Goal: Transaction & Acquisition: Purchase product/service

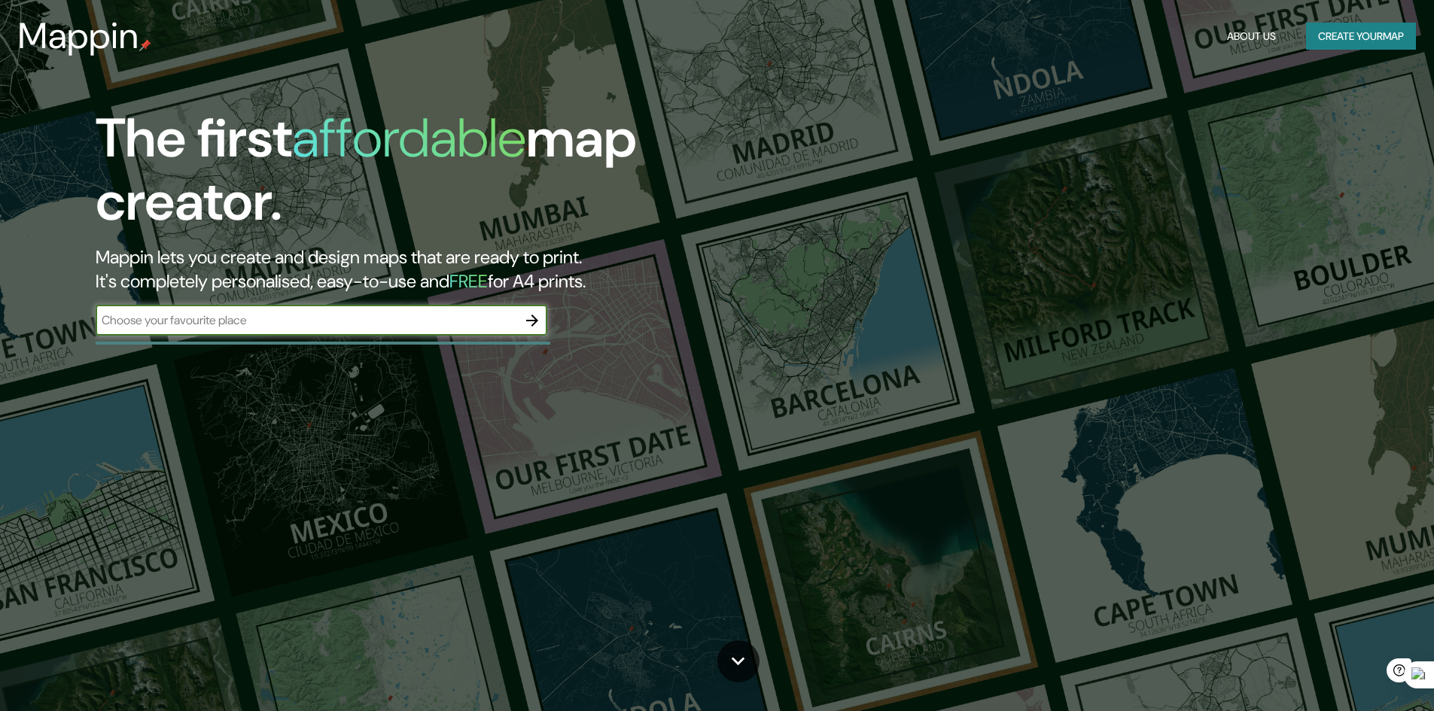
click at [264, 314] on input "text" at bounding box center [306, 320] width 421 height 17
type input "piura"
click at [531, 321] on icon "button" at bounding box center [532, 321] width 18 height 18
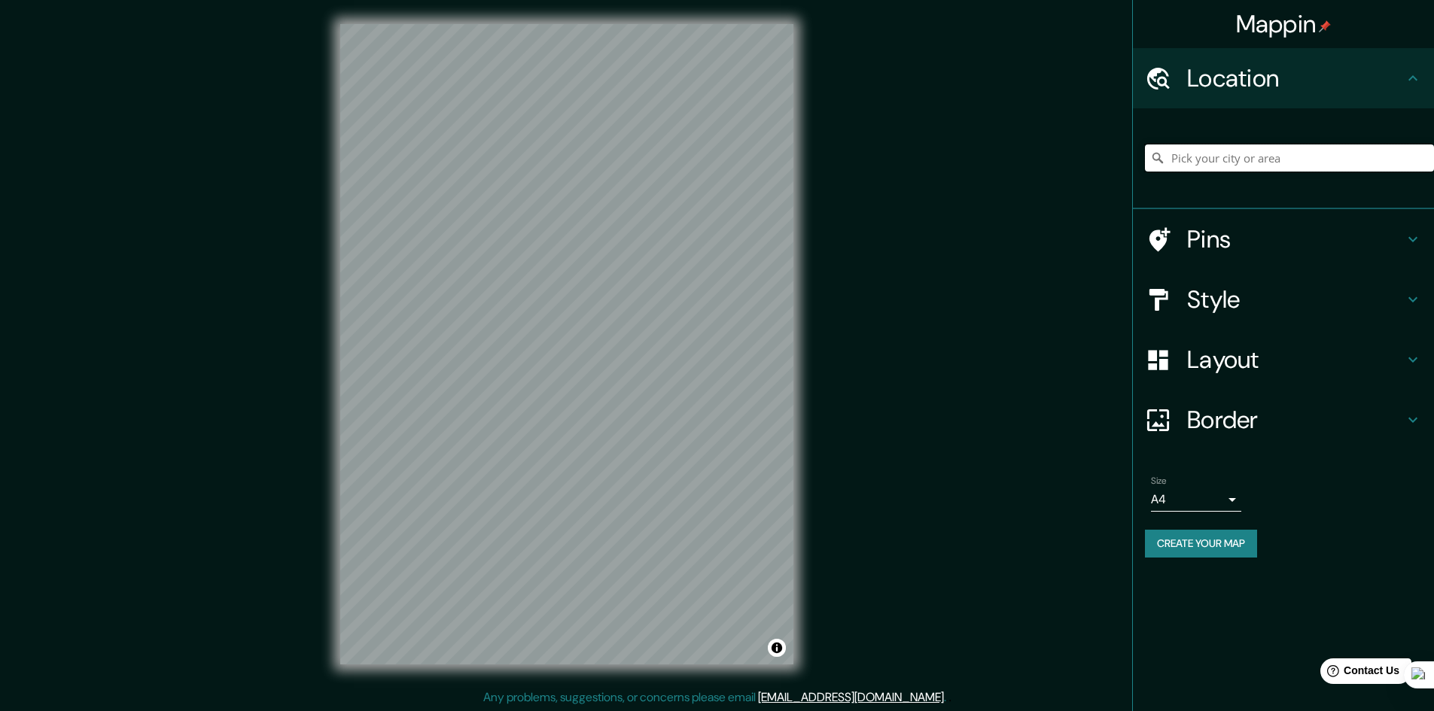
click at [1224, 166] on input "Pick your city or area" at bounding box center [1289, 157] width 289 height 27
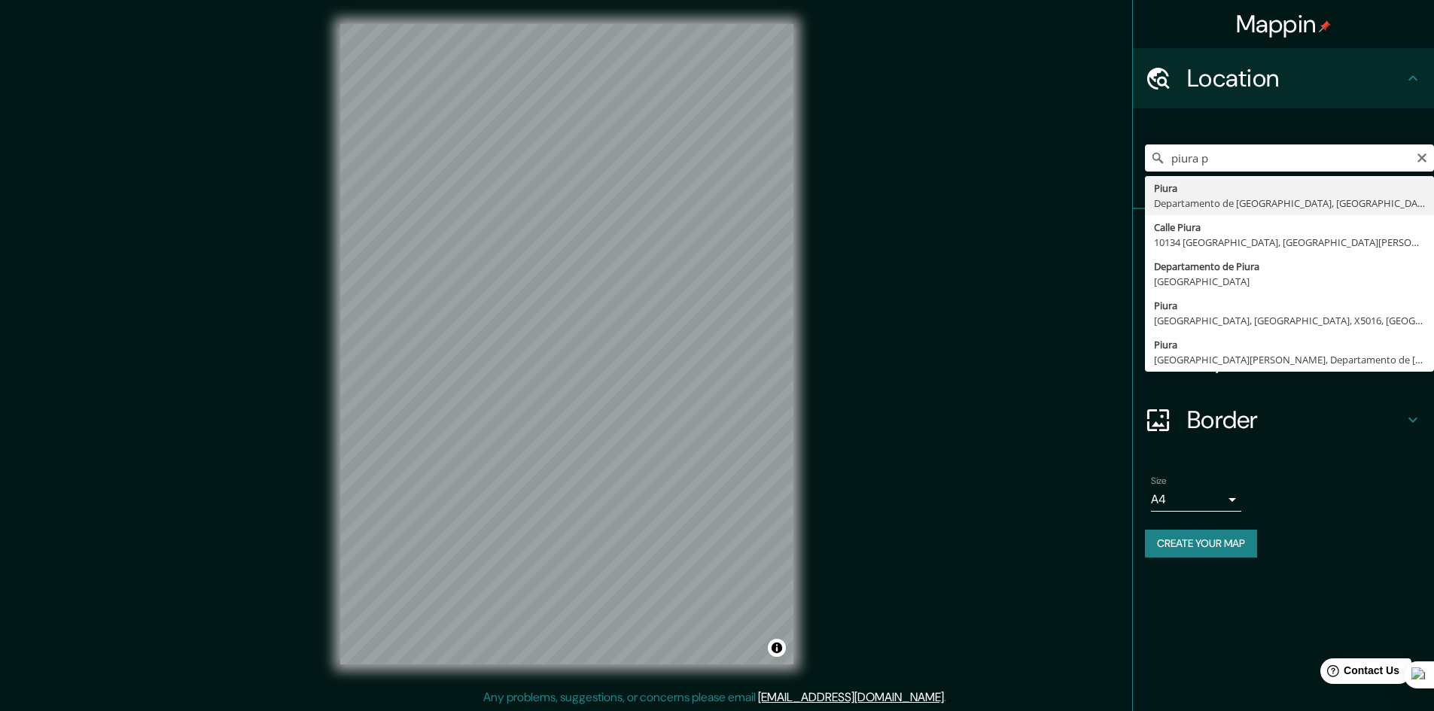
type input "Piura, [GEOGRAPHIC_DATA], [GEOGRAPHIC_DATA]"
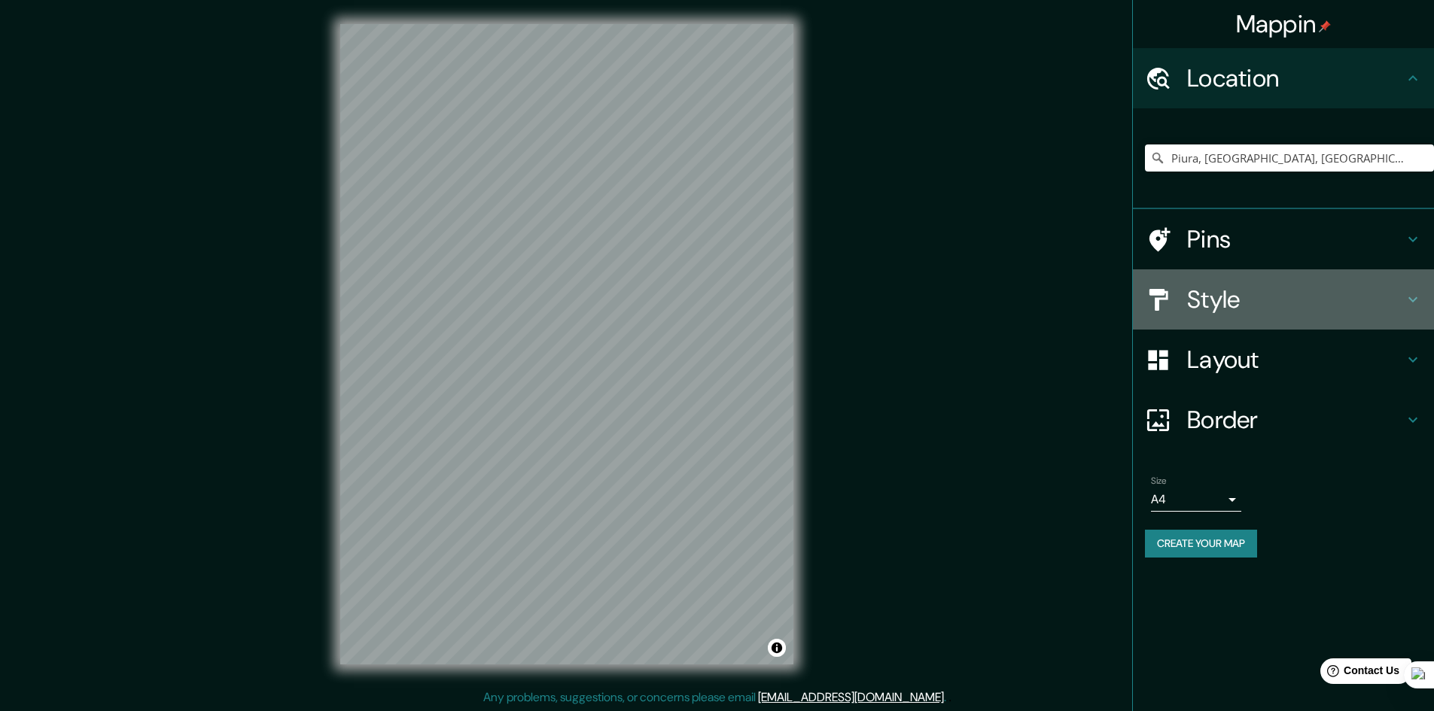
click at [1206, 300] on h4 "Style" at bounding box center [1295, 299] width 217 height 30
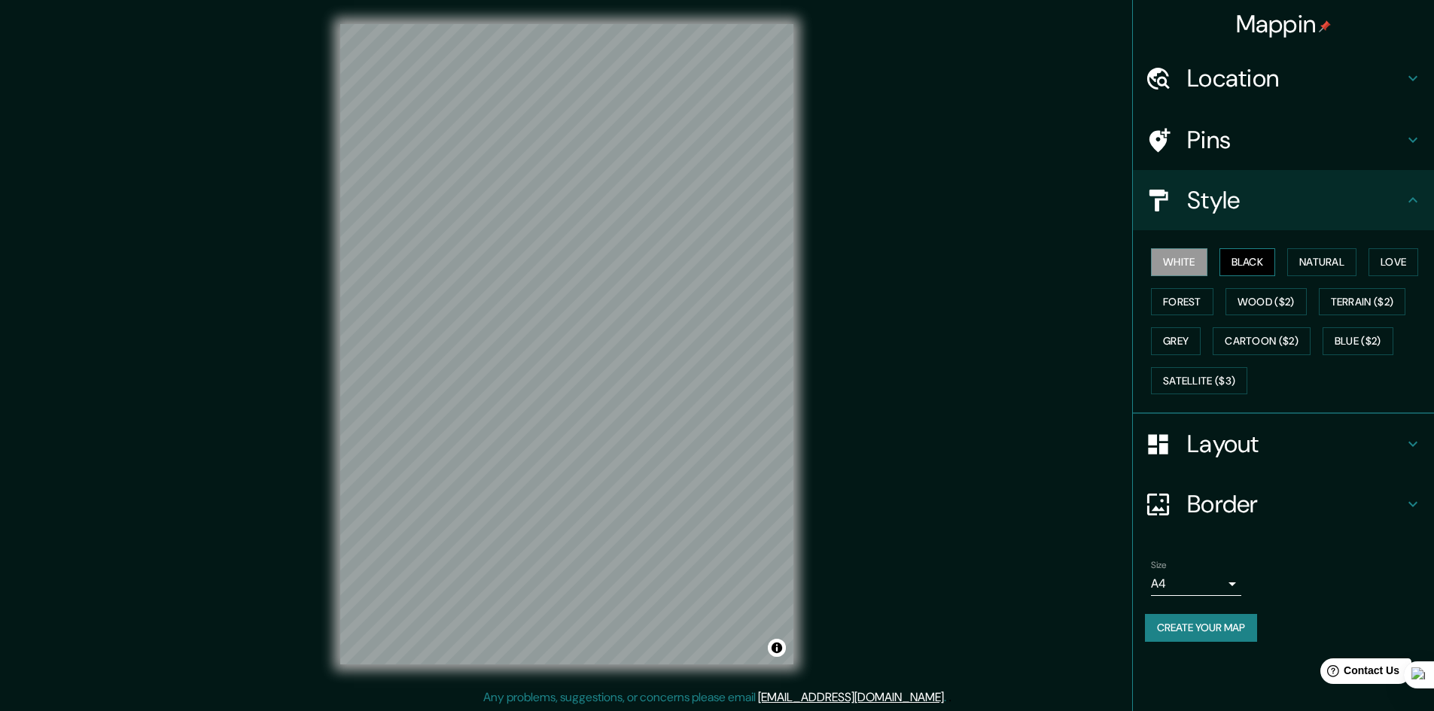
click at [1249, 264] on button "Black" at bounding box center [1247, 262] width 56 height 28
click at [1314, 261] on button "Natural" at bounding box center [1321, 262] width 69 height 28
click at [1201, 309] on button "Forest" at bounding box center [1182, 302] width 62 height 28
click at [1251, 302] on button "Wood ($2)" at bounding box center [1265, 302] width 81 height 28
click at [1306, 265] on button "Natural" at bounding box center [1321, 262] width 69 height 28
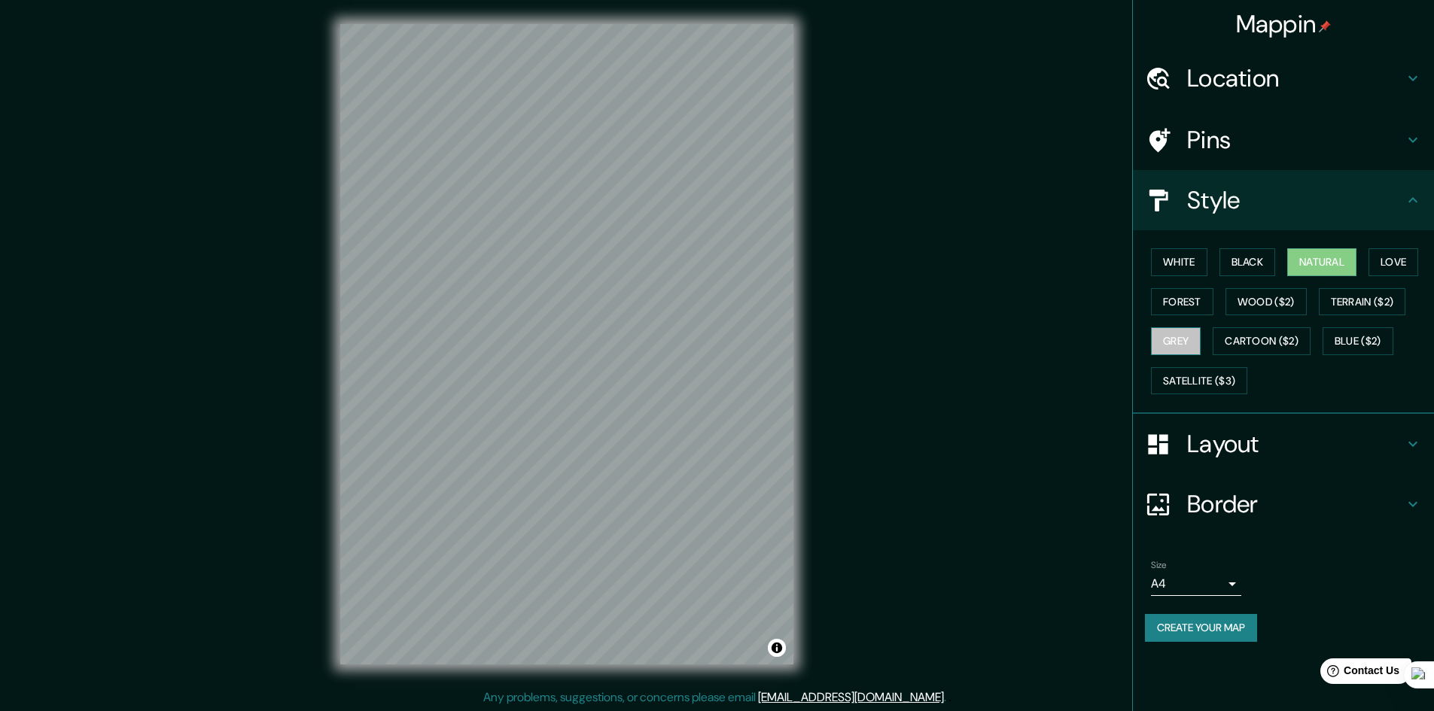
click at [1181, 341] on button "Grey" at bounding box center [1176, 341] width 50 height 28
click at [1261, 331] on button "Cartoon ($2)" at bounding box center [1261, 341] width 98 height 28
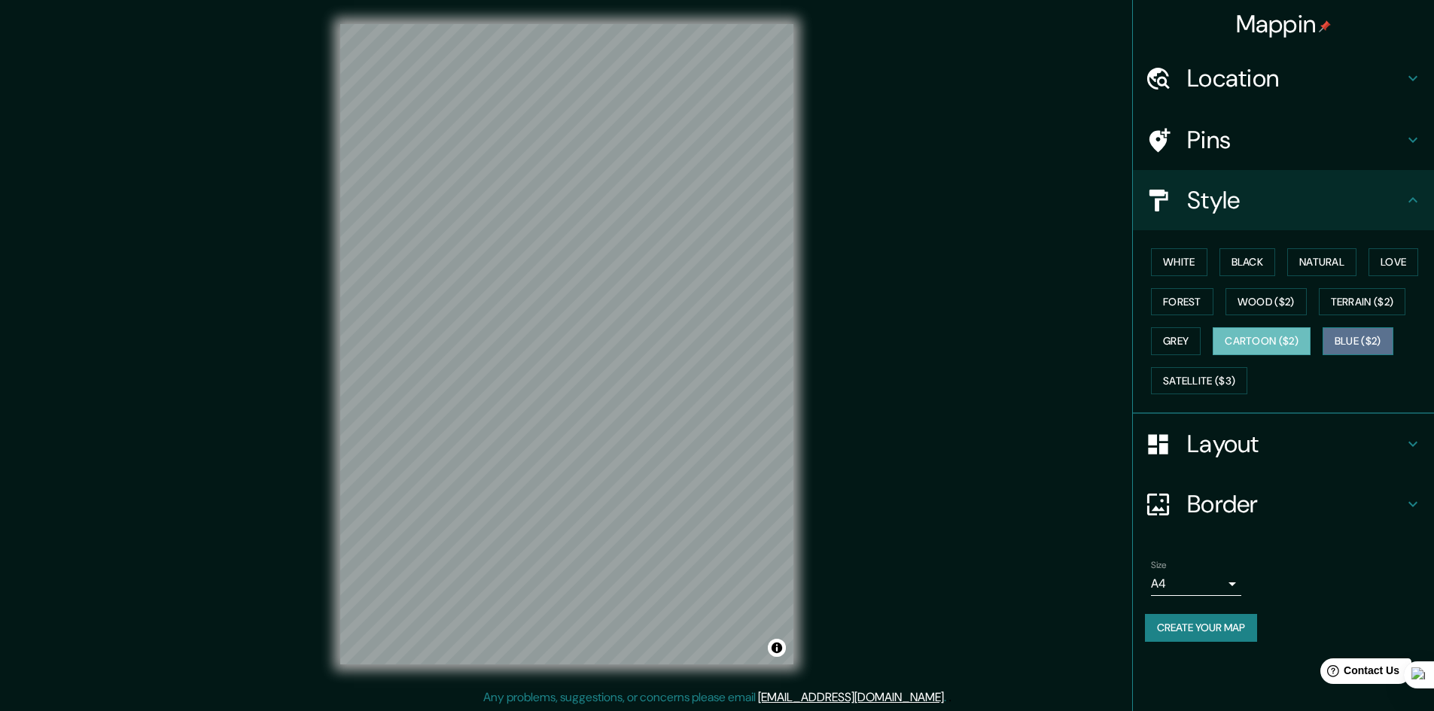
click at [1357, 330] on button "Blue ($2)" at bounding box center [1357, 341] width 71 height 28
click at [1210, 373] on button "Satellite ($3)" at bounding box center [1199, 381] width 96 height 28
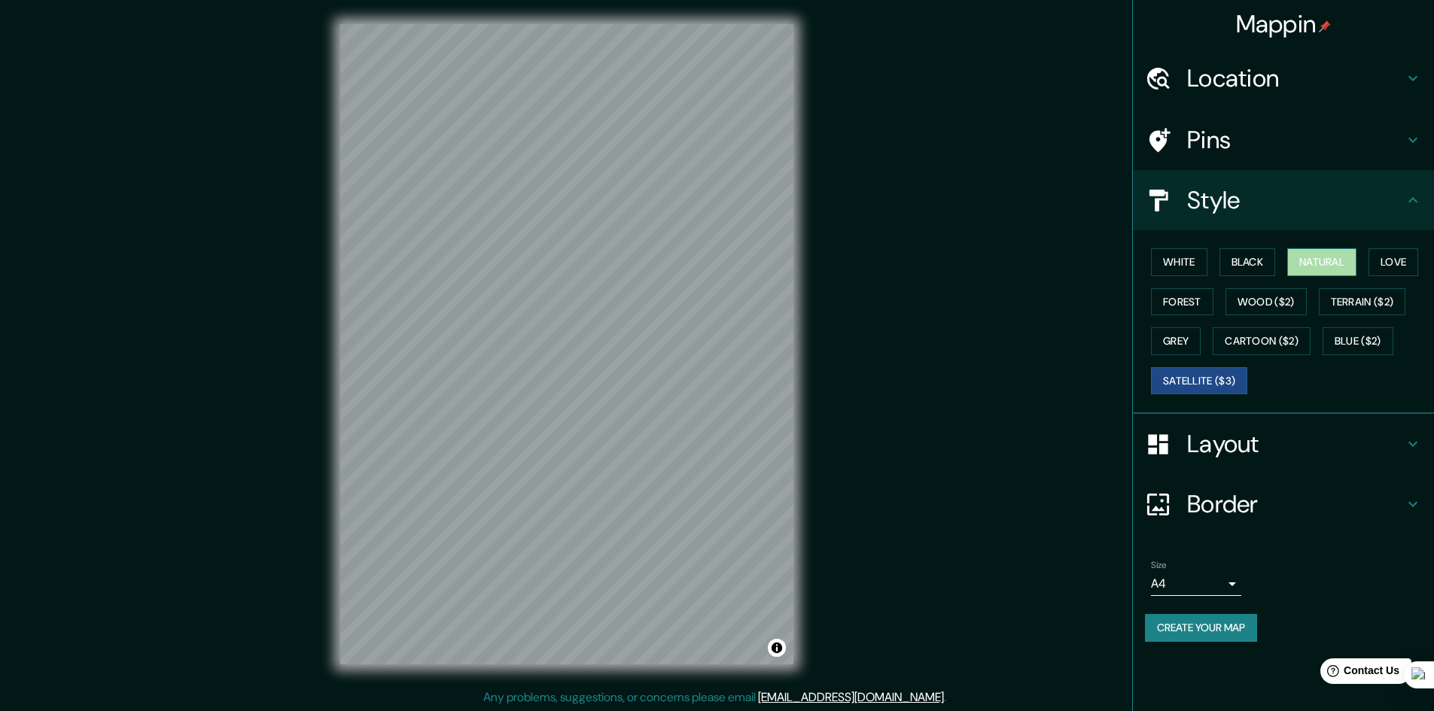
click at [1324, 267] on button "Natural" at bounding box center [1321, 262] width 69 height 28
click at [1221, 442] on h4 "Layout" at bounding box center [1295, 444] width 217 height 30
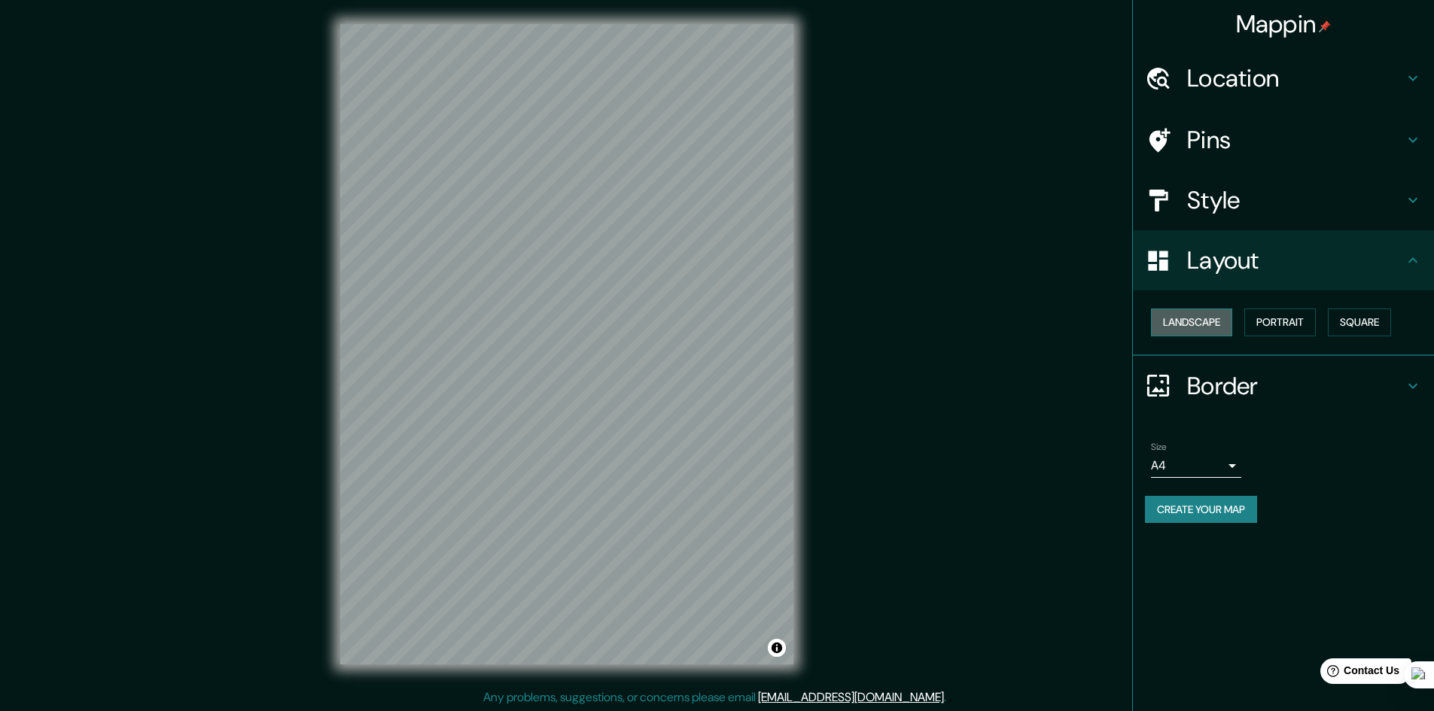
click at [1210, 322] on button "Landscape" at bounding box center [1191, 323] width 81 height 28
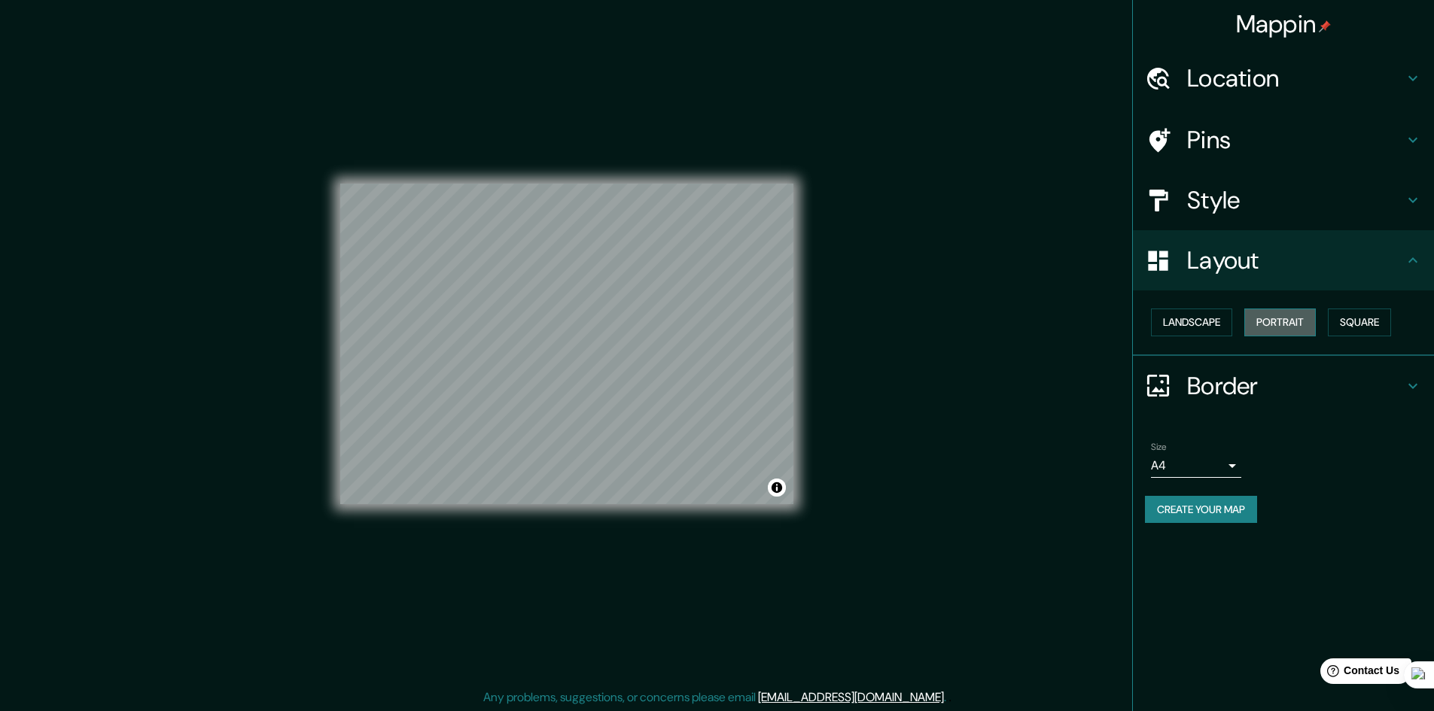
click at [1279, 321] on button "Portrait" at bounding box center [1279, 323] width 71 height 28
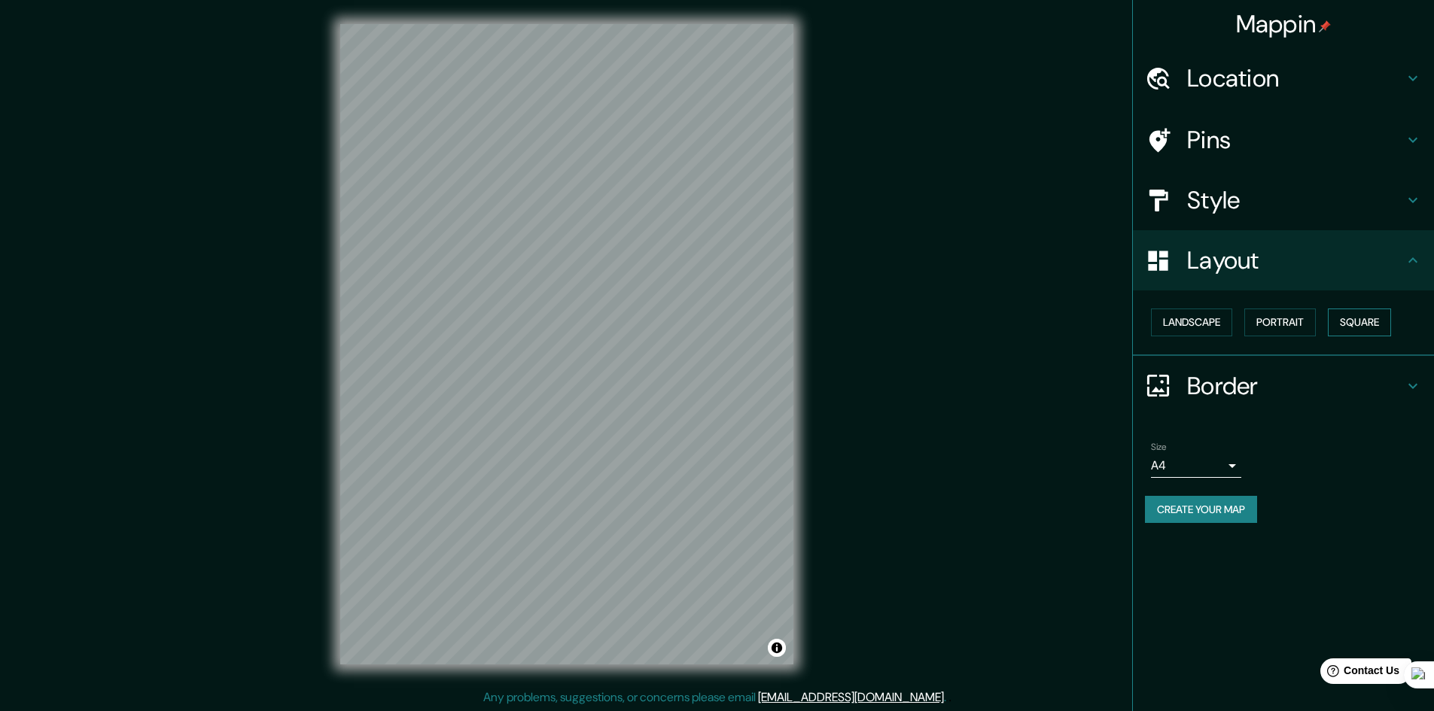
click at [1347, 318] on button "Square" at bounding box center [1358, 323] width 63 height 28
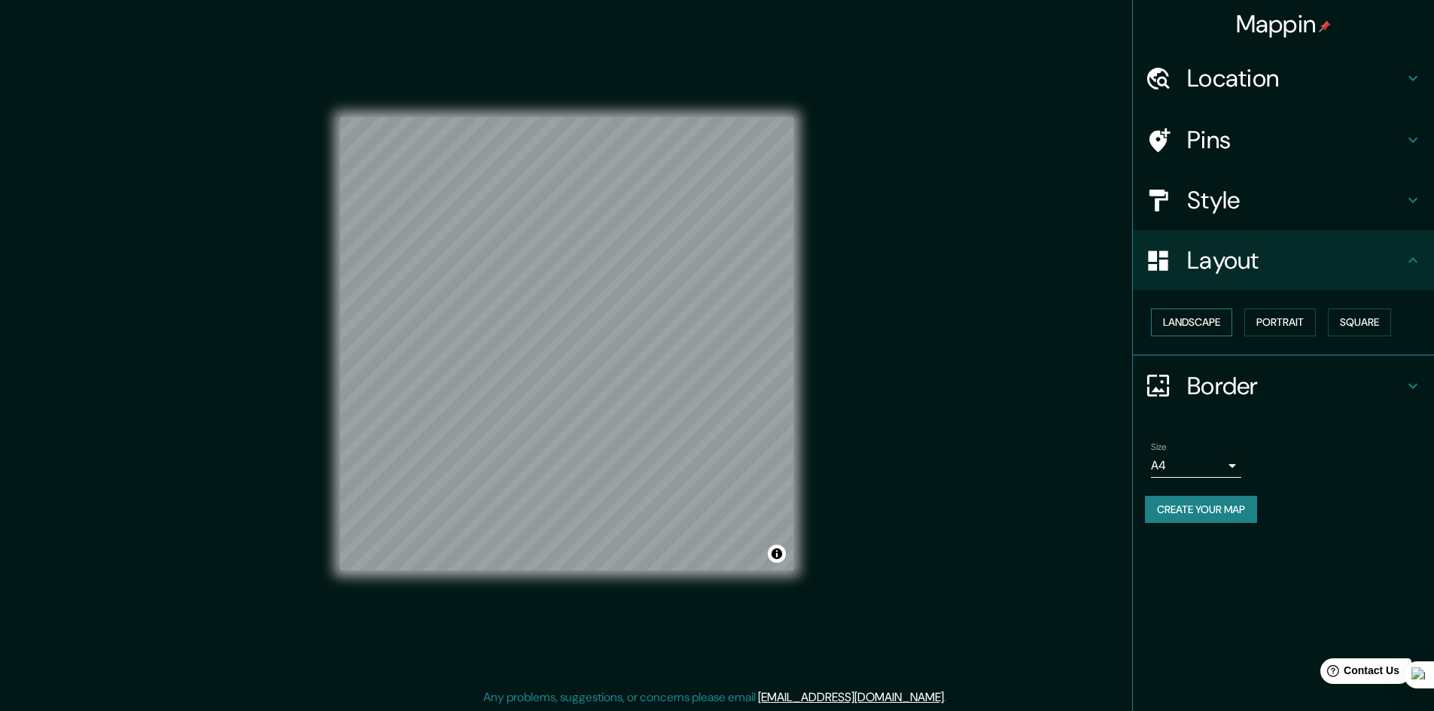
click at [1187, 325] on button "Landscape" at bounding box center [1191, 323] width 81 height 28
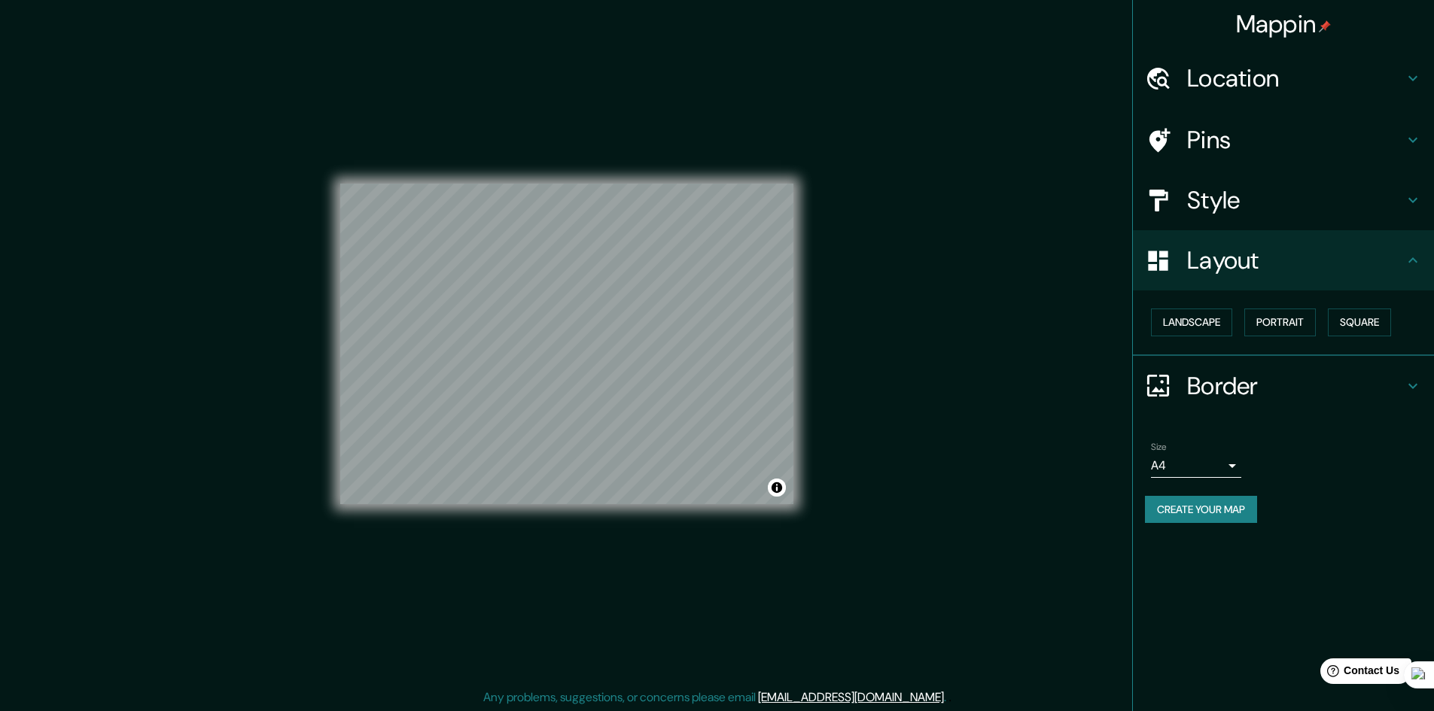
click at [1219, 449] on div "Size A4 single" at bounding box center [1196, 460] width 90 height 36
click at [1221, 455] on body "Mappin Location [GEOGRAPHIC_DATA], [GEOGRAPHIC_DATA], [GEOGRAPHIC_DATA] Pins St…" at bounding box center [717, 355] width 1434 height 711
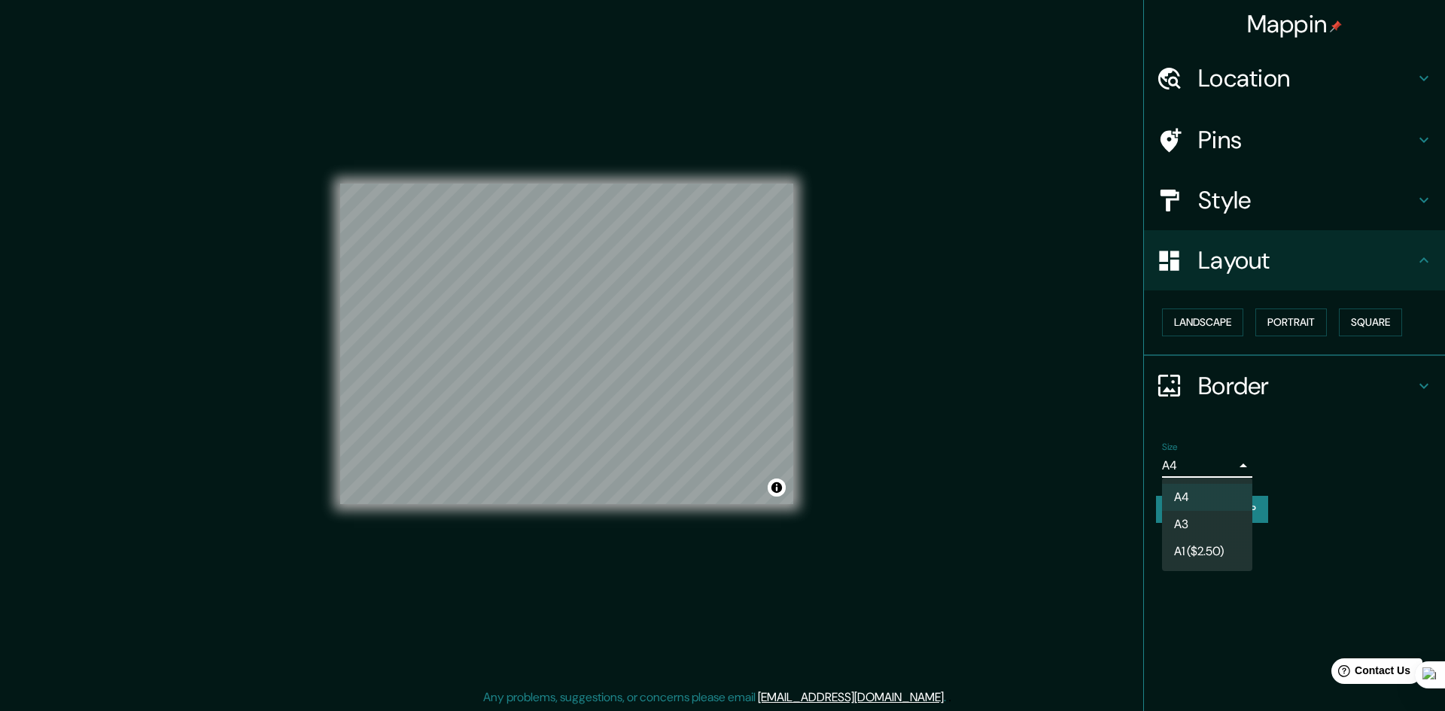
click at [1194, 551] on li "A1 ($2.50)" at bounding box center [1207, 551] width 90 height 27
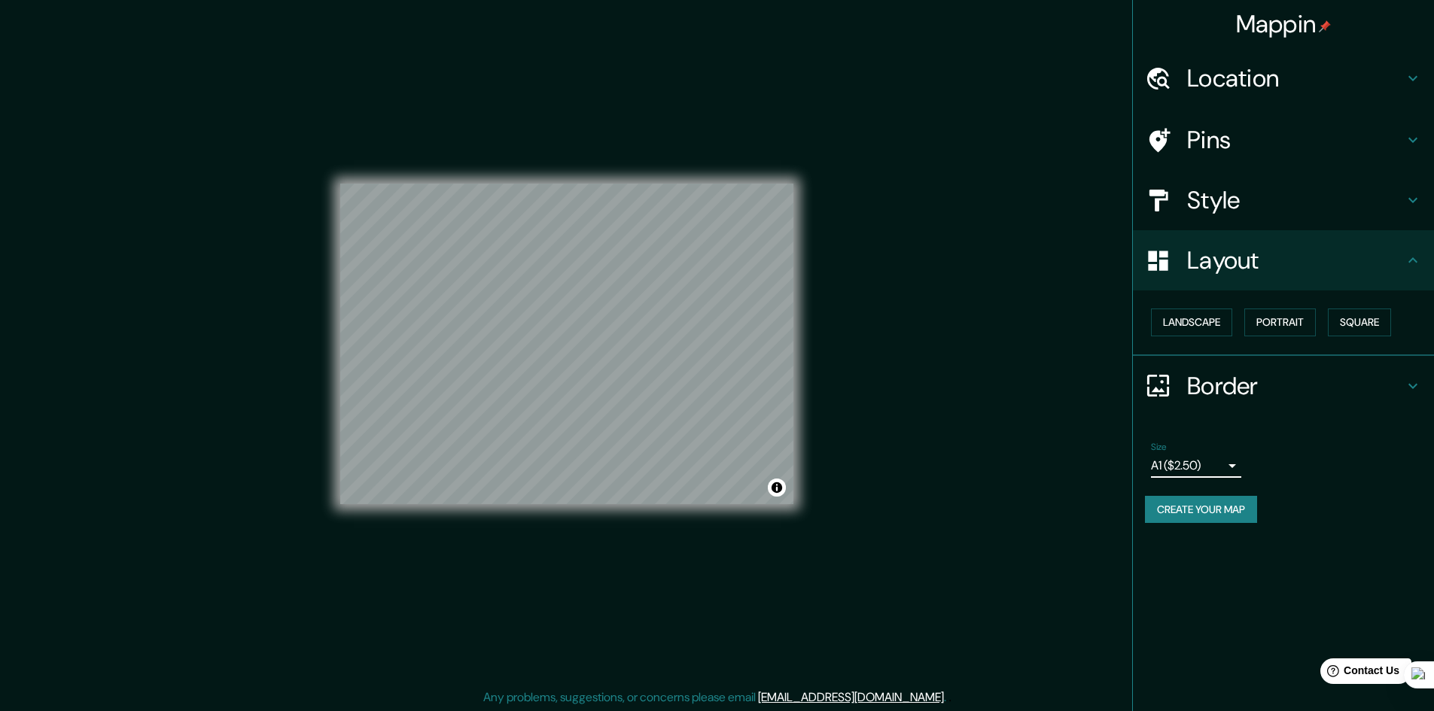
click at [1247, 393] on h4 "Border" at bounding box center [1295, 386] width 217 height 30
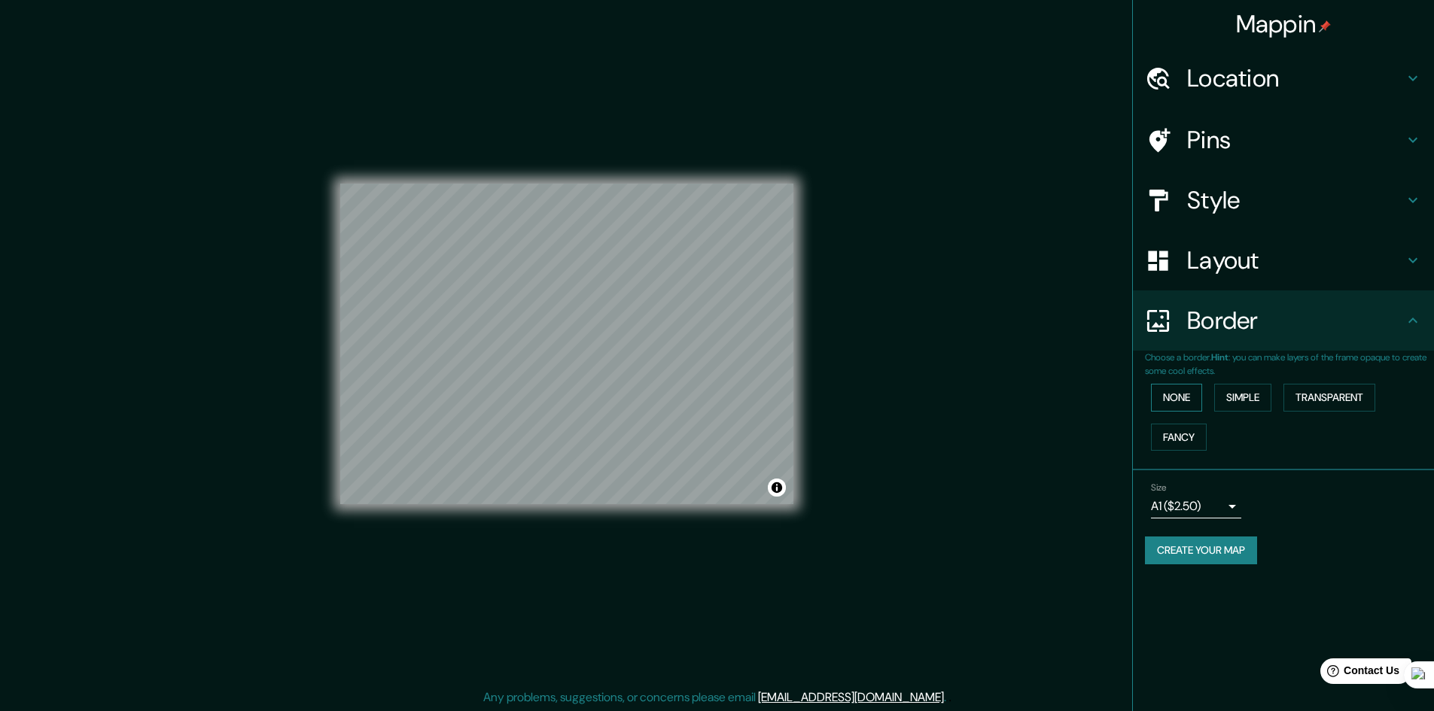
click at [1193, 400] on button "None" at bounding box center [1176, 398] width 51 height 28
click at [1234, 401] on button "Simple" at bounding box center [1242, 398] width 57 height 28
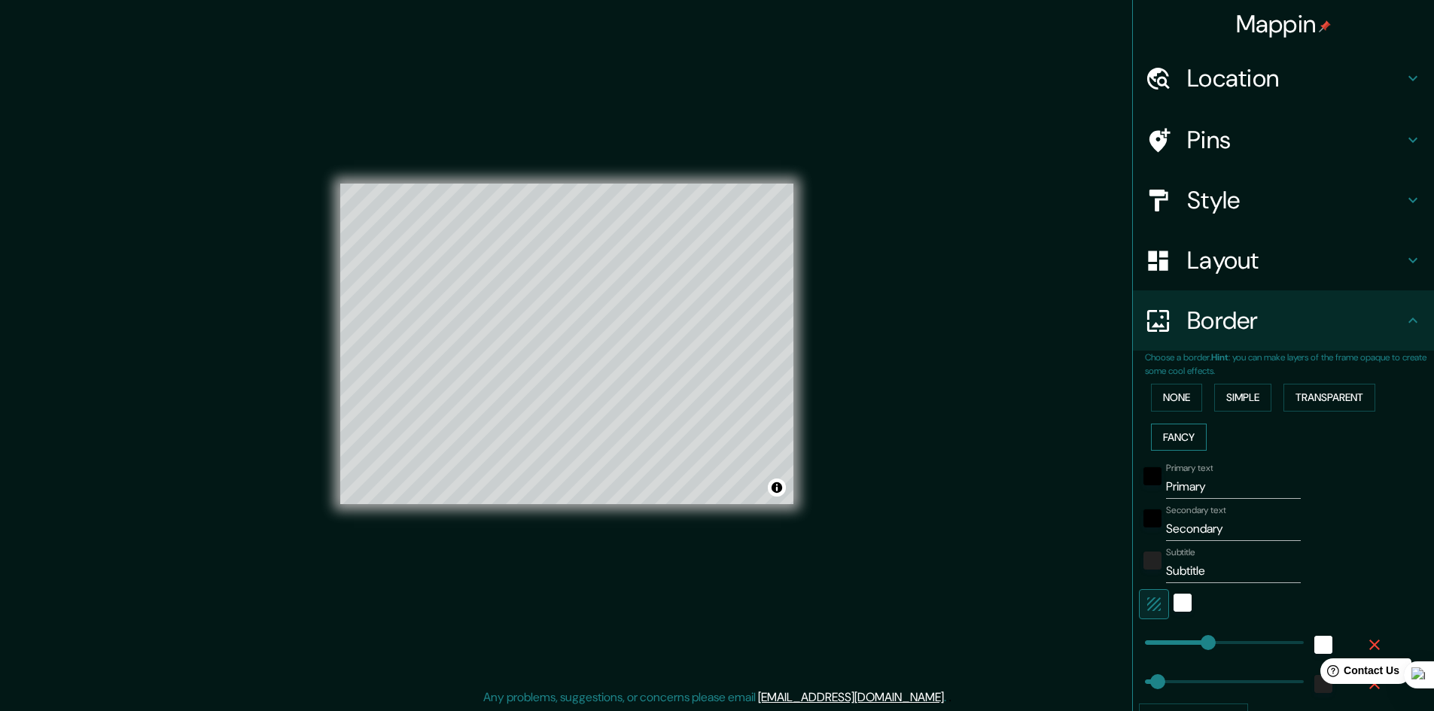
click at [1184, 435] on button "Fancy" at bounding box center [1179, 438] width 56 height 28
click at [1178, 402] on button "None" at bounding box center [1176, 398] width 51 height 28
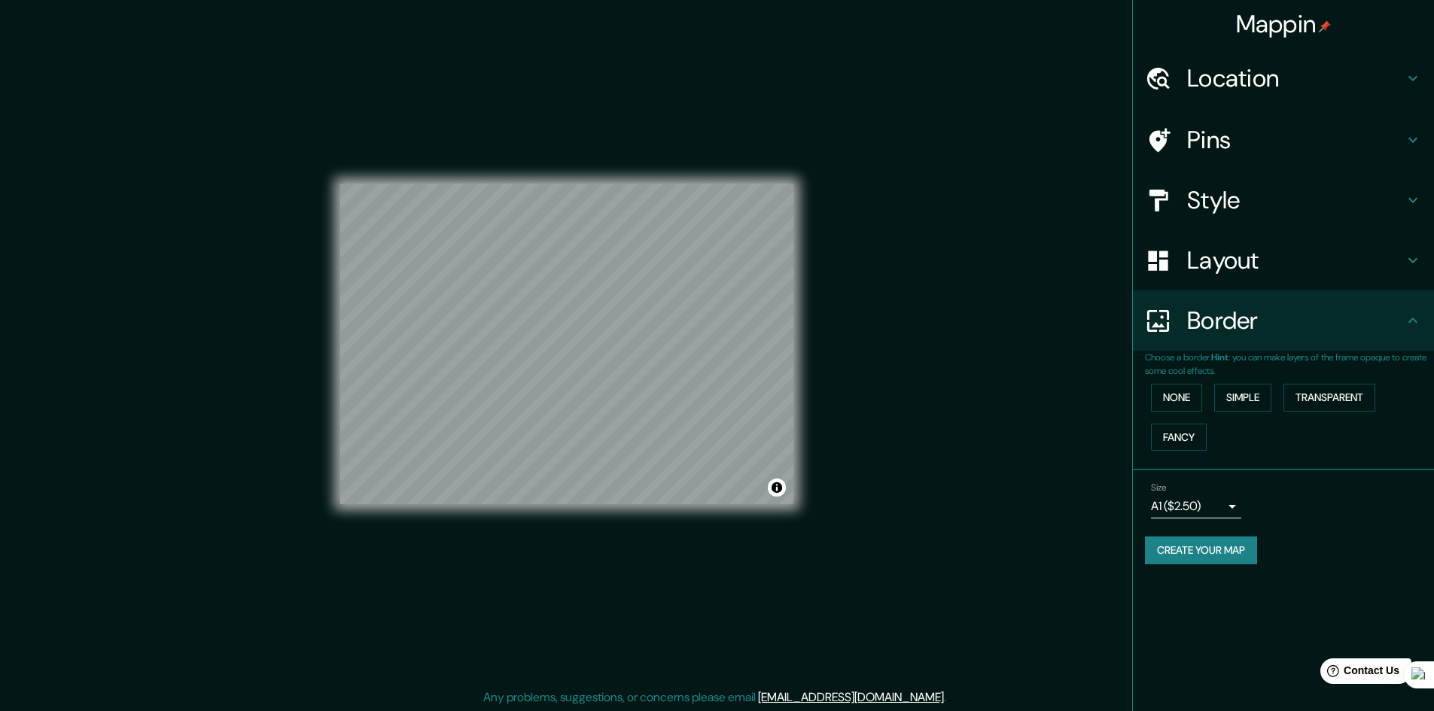
click at [1206, 214] on h4 "Style" at bounding box center [1295, 200] width 217 height 30
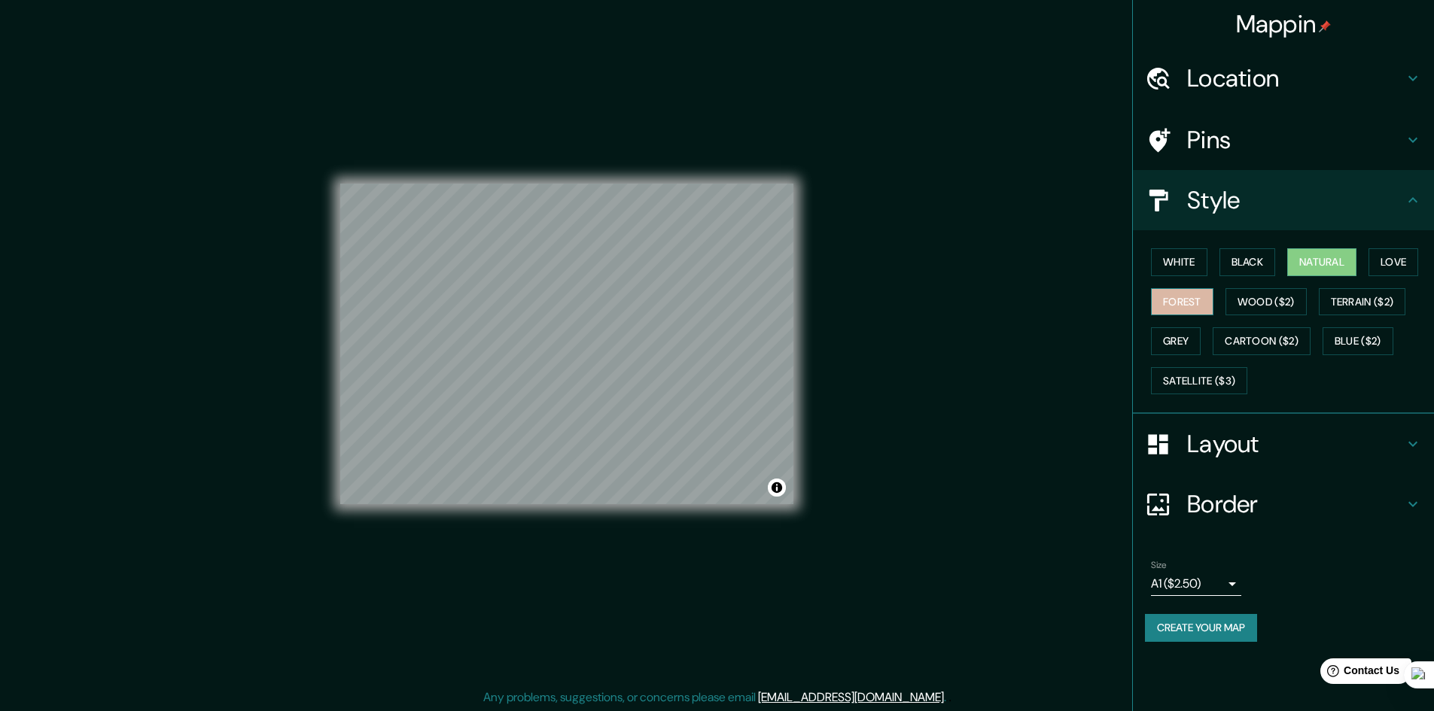
click at [1183, 309] on button "Forest" at bounding box center [1182, 302] width 62 height 28
click at [1243, 307] on button "Wood ($2)" at bounding box center [1265, 302] width 81 height 28
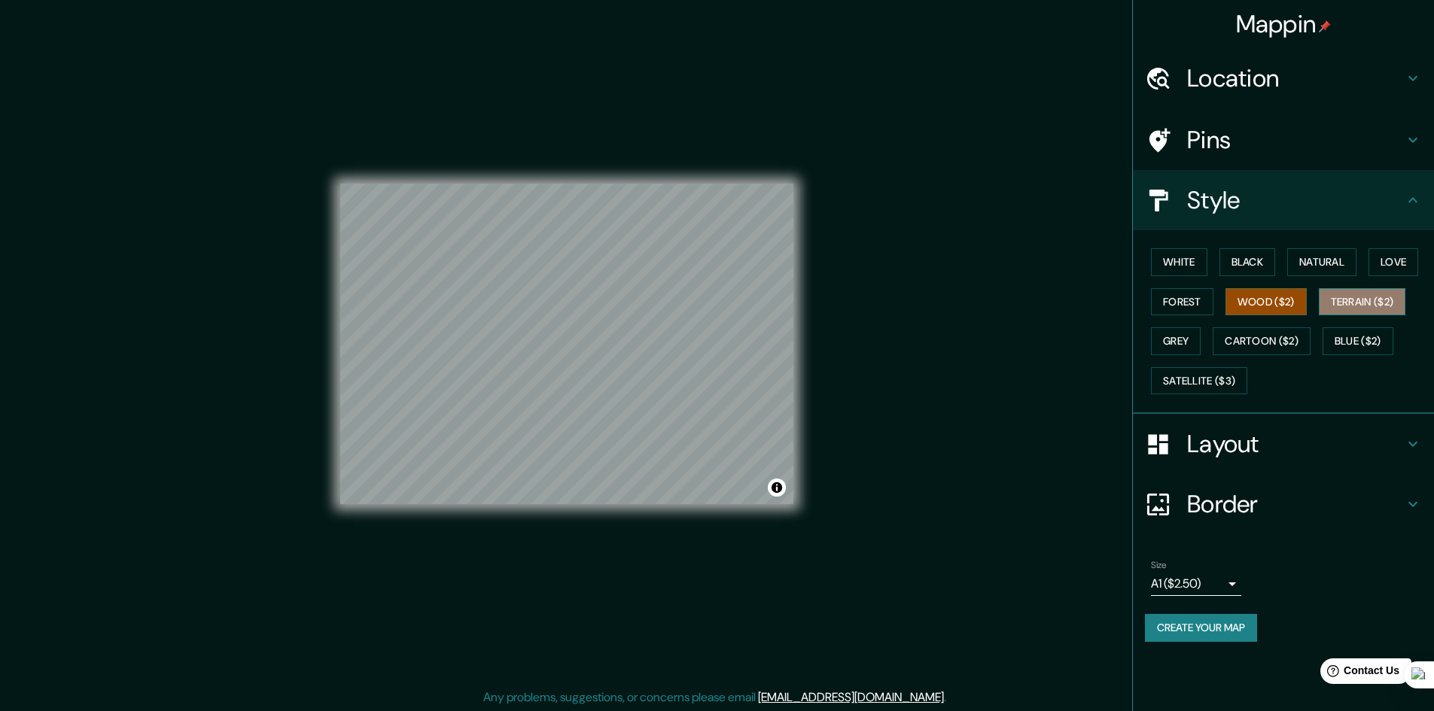
click at [1344, 298] on button "Terrain ($2)" at bounding box center [1361, 302] width 87 height 28
click at [1305, 261] on button "Natural" at bounding box center [1321, 262] width 69 height 28
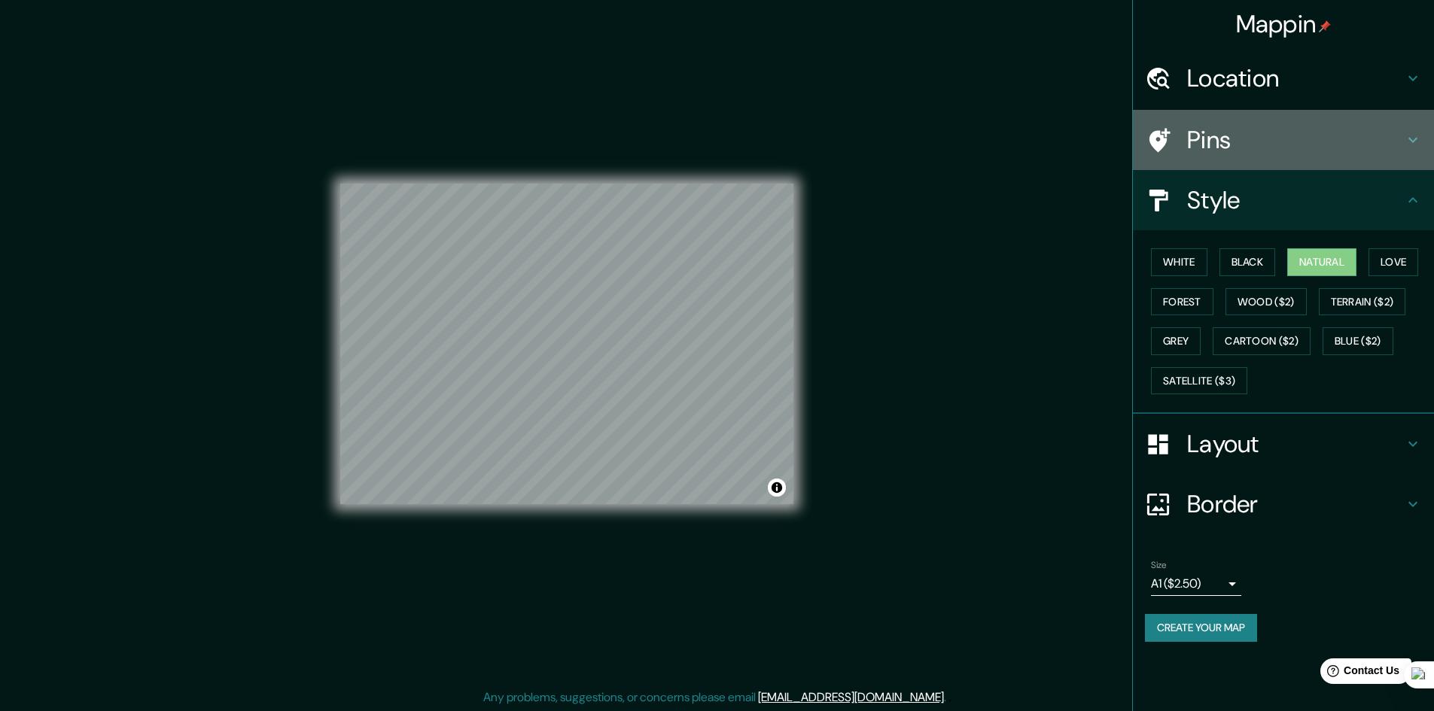
click at [1242, 139] on h4 "Pins" at bounding box center [1295, 140] width 217 height 30
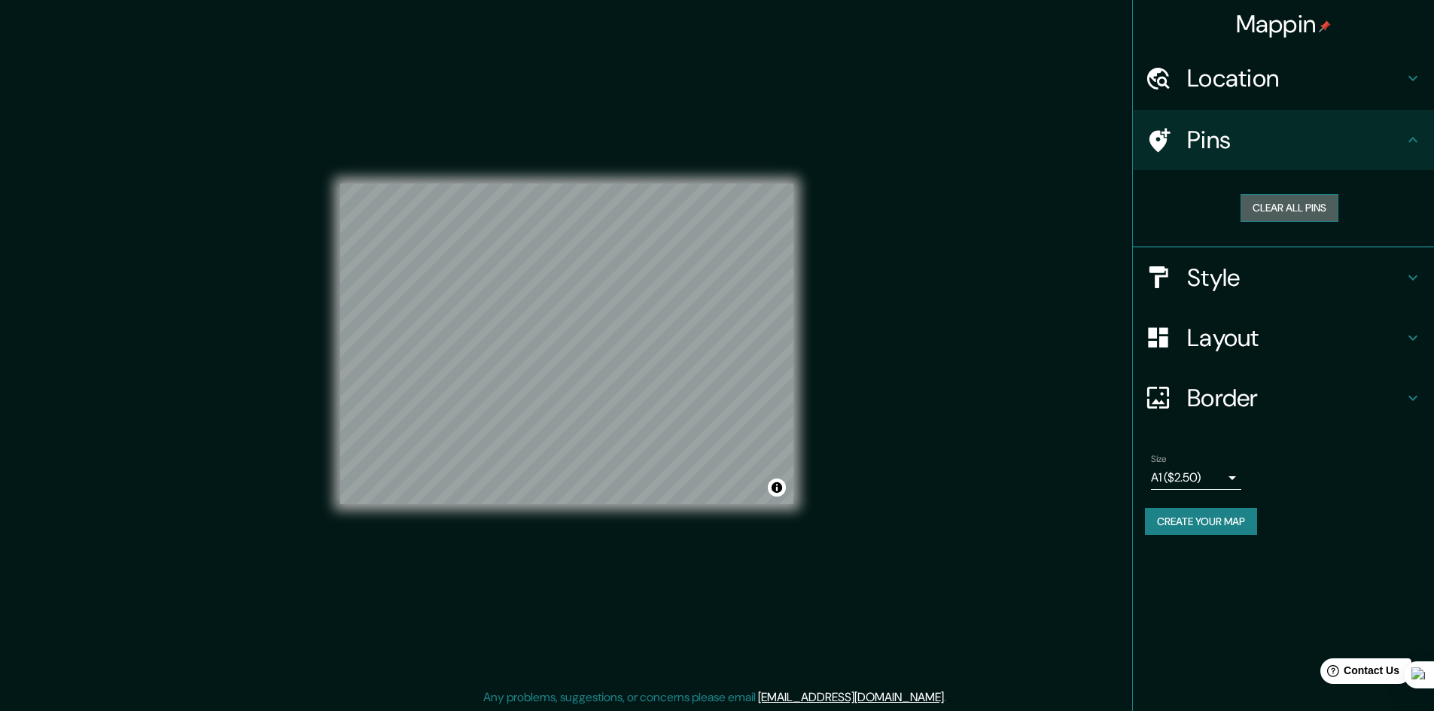
click at [1286, 208] on button "Clear all pins" at bounding box center [1289, 208] width 98 height 28
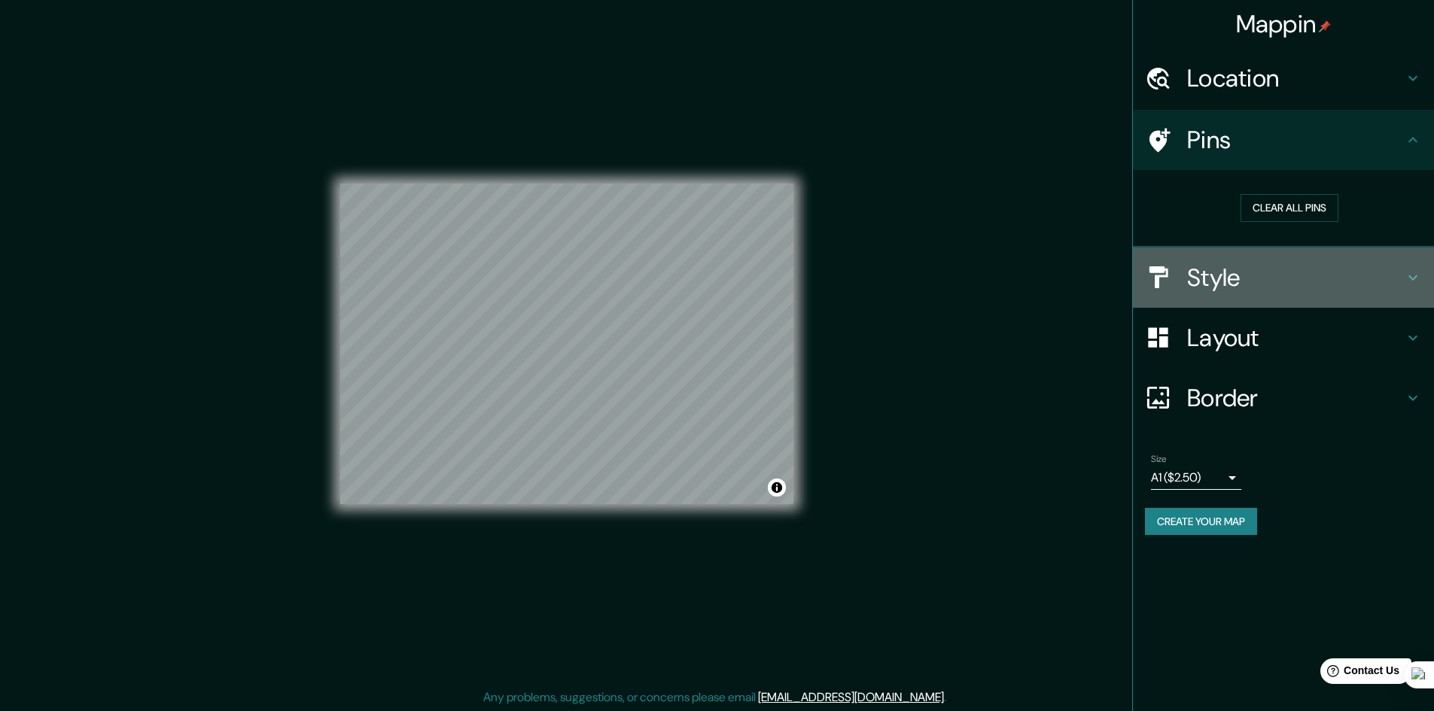
click at [1209, 278] on h4 "Style" at bounding box center [1295, 278] width 217 height 30
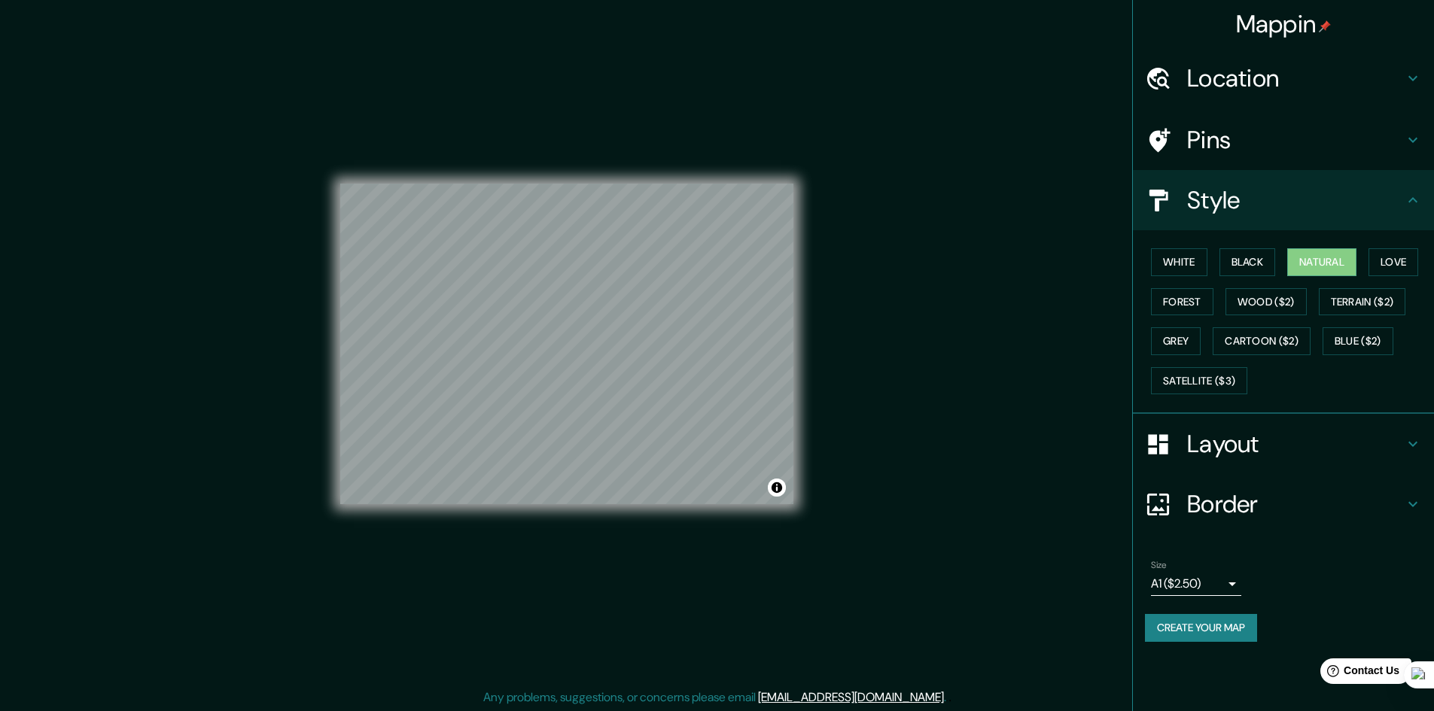
click at [1215, 626] on button "Create your map" at bounding box center [1201, 628] width 112 height 28
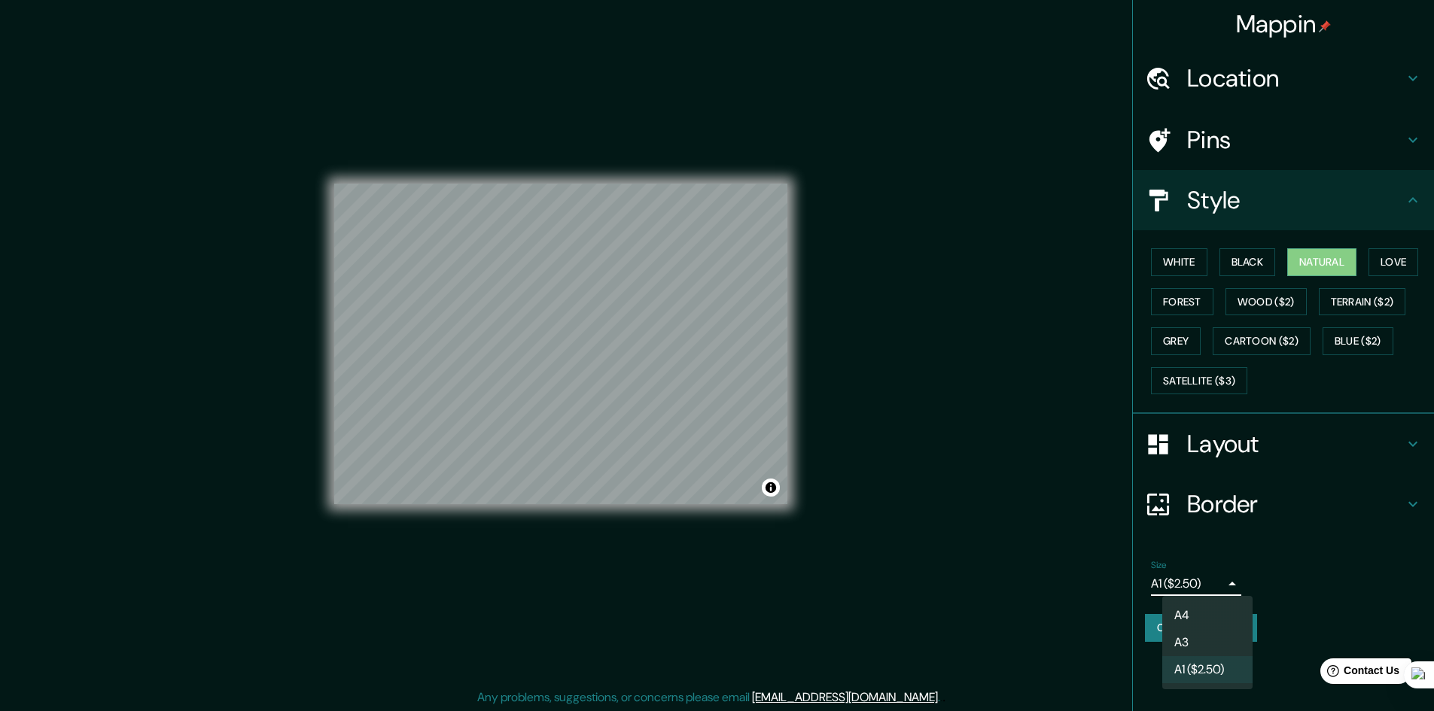
click at [1172, 589] on body "Mappin Location [GEOGRAPHIC_DATA], [GEOGRAPHIC_DATA], [GEOGRAPHIC_DATA] Pins St…" at bounding box center [717, 355] width 1434 height 711
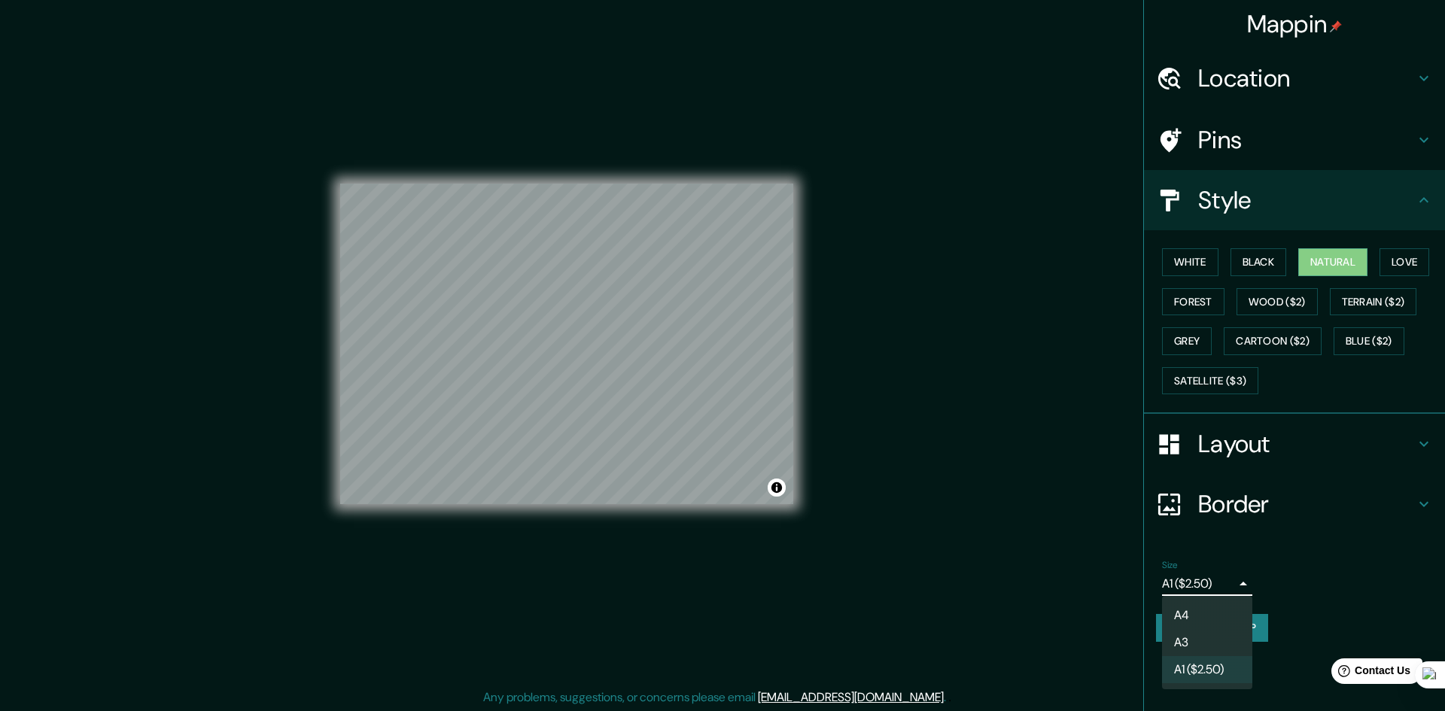
click at [1188, 672] on li "A1 ($2.50)" at bounding box center [1207, 669] width 90 height 27
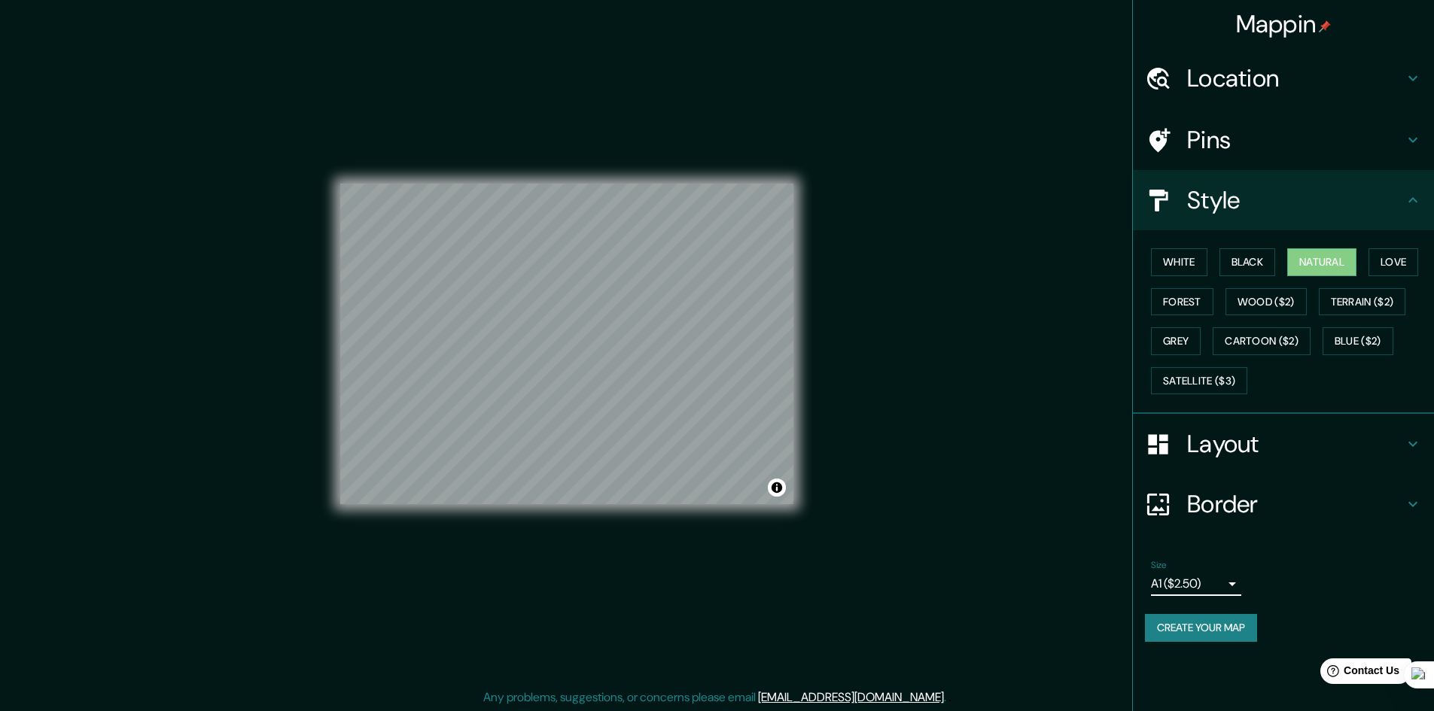
click at [1183, 631] on button "Create your map" at bounding box center [1201, 628] width 112 height 28
click at [1180, 584] on body "Mappin Location [GEOGRAPHIC_DATA], [GEOGRAPHIC_DATA], [GEOGRAPHIC_DATA] Pins St…" at bounding box center [717, 355] width 1434 height 711
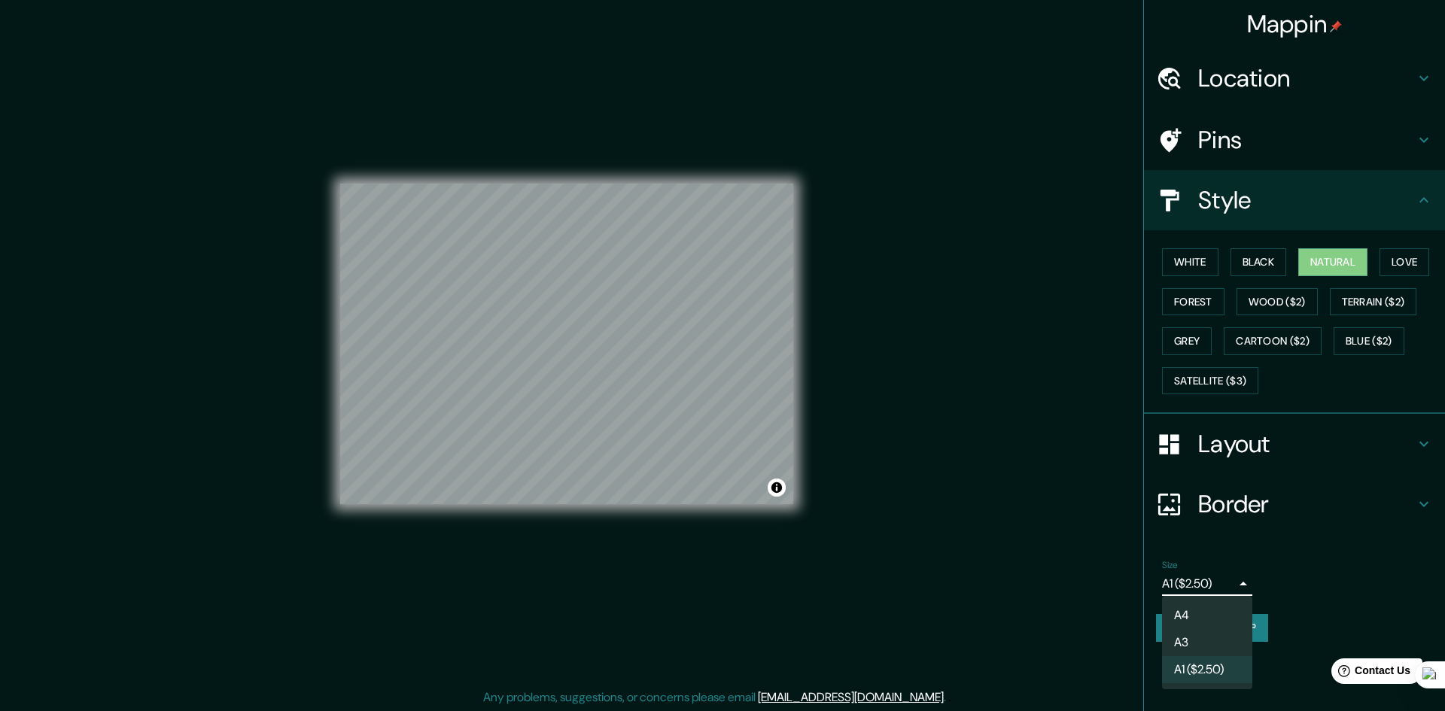
click at [1187, 637] on li "A3" at bounding box center [1207, 642] width 90 height 27
type input "a4"
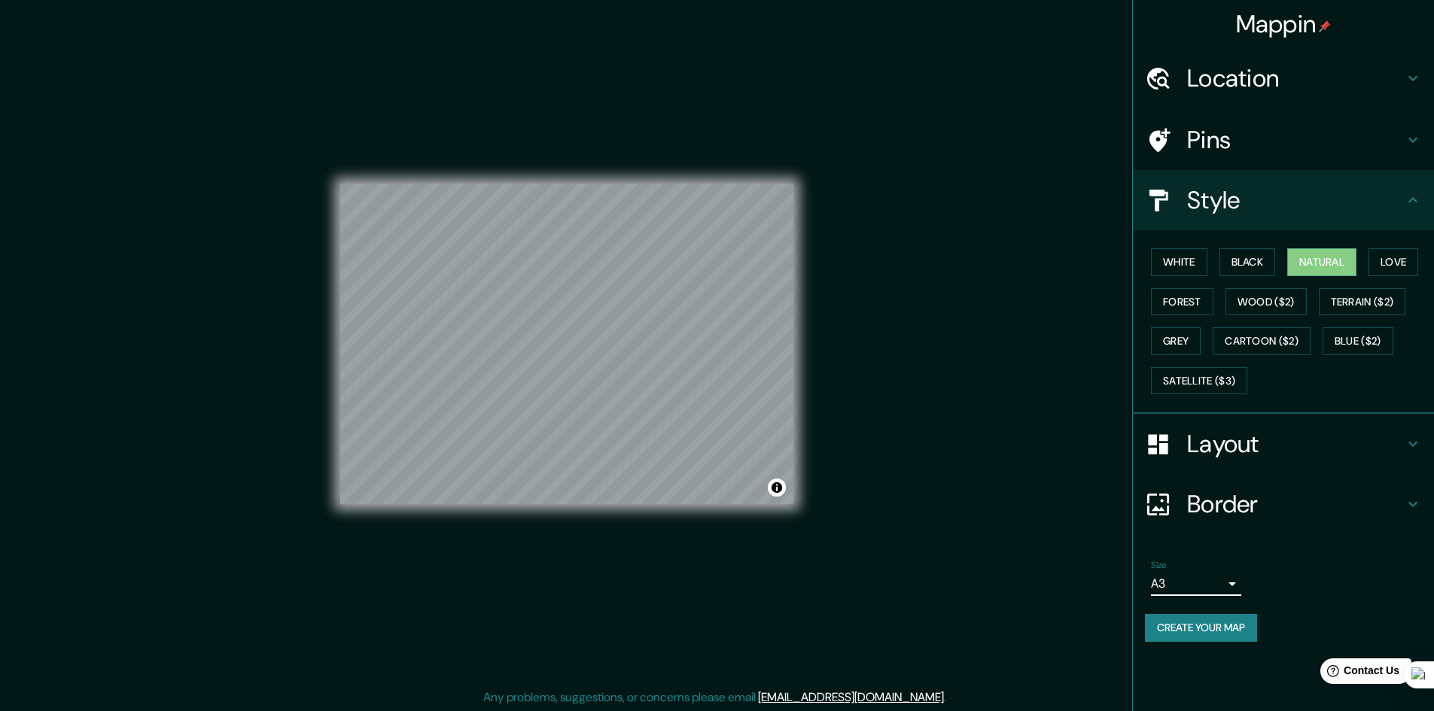
click at [1194, 630] on button "Create your map" at bounding box center [1201, 628] width 112 height 28
click at [1320, 649] on div "Size A3 a4 Create your map" at bounding box center [1283, 604] width 277 height 100
click at [1235, 504] on h4 "Border" at bounding box center [1295, 504] width 217 height 30
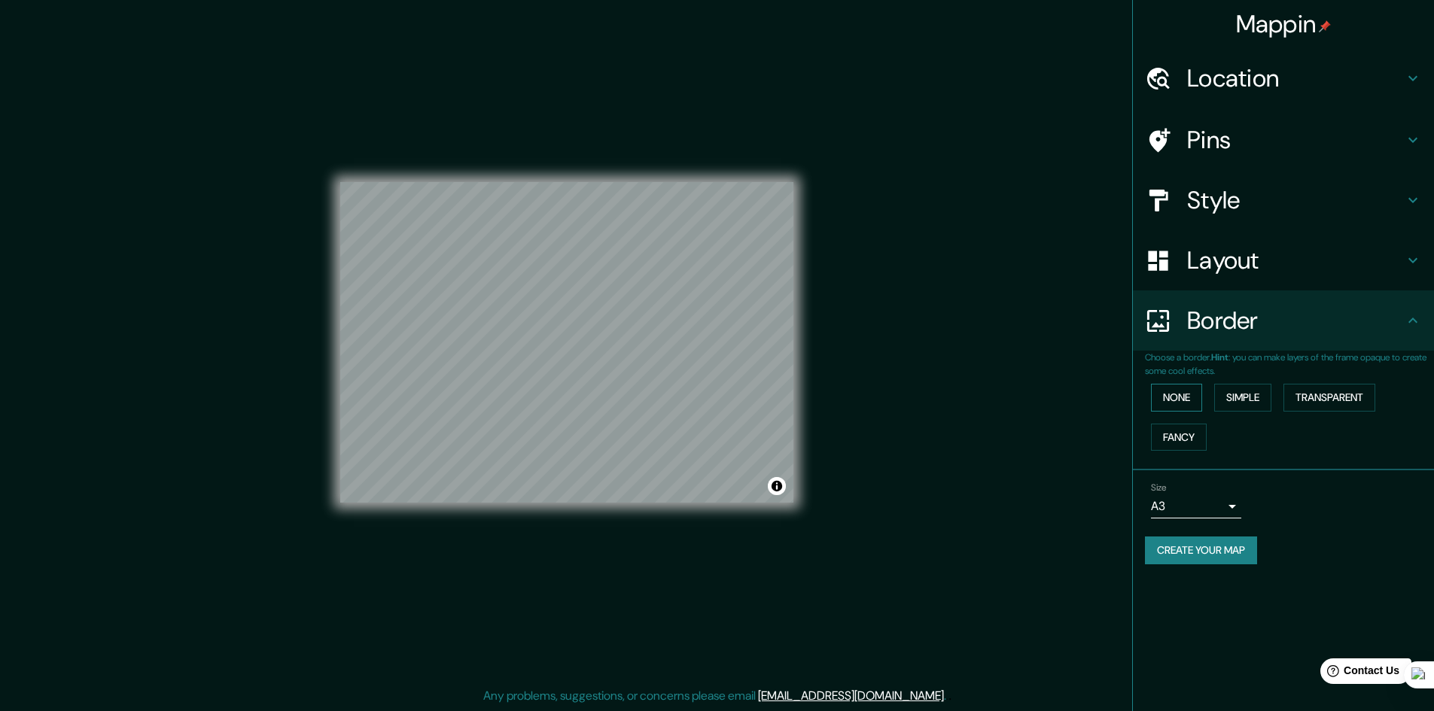
click at [1172, 409] on button "None" at bounding box center [1176, 398] width 51 height 28
click at [1210, 261] on h4 "Layout" at bounding box center [1295, 260] width 217 height 30
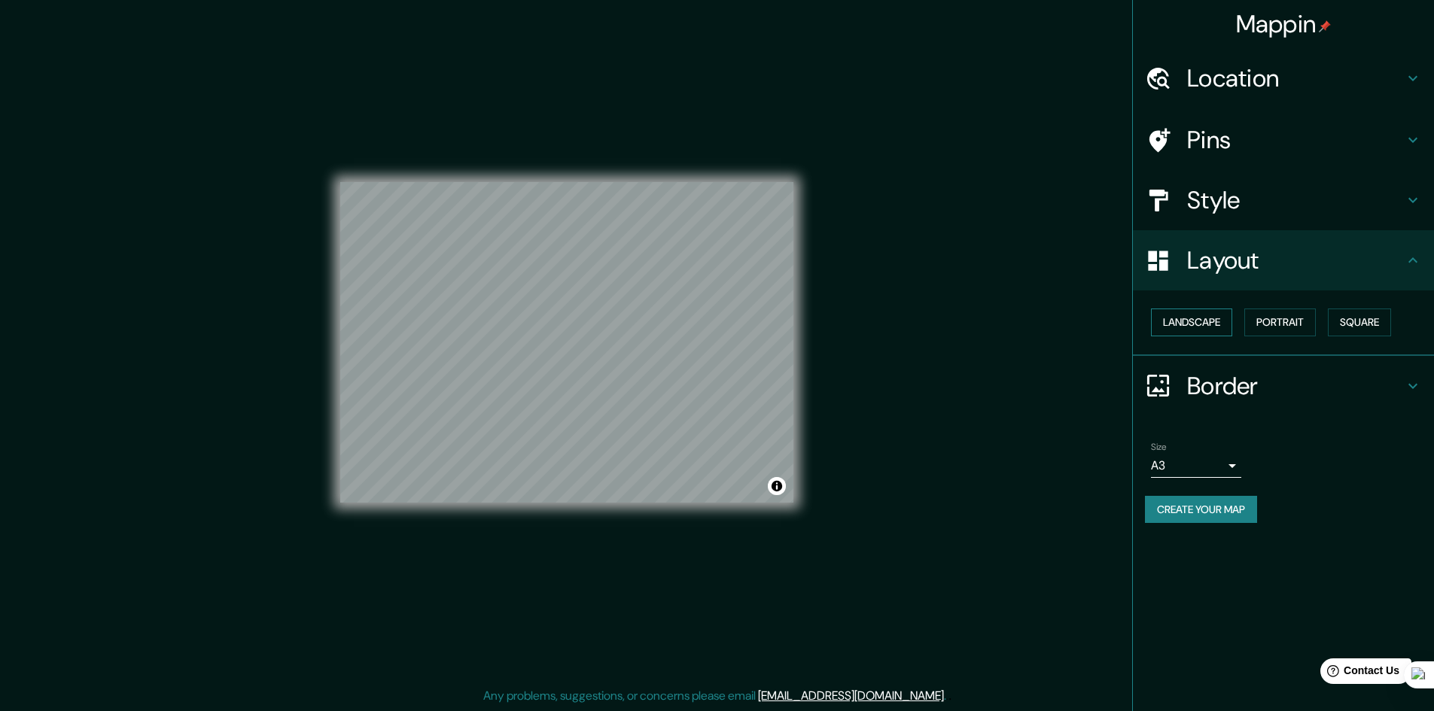
click at [1222, 324] on button "Landscape" at bounding box center [1191, 323] width 81 height 28
click at [1276, 325] on button "Portrait" at bounding box center [1279, 323] width 71 height 28
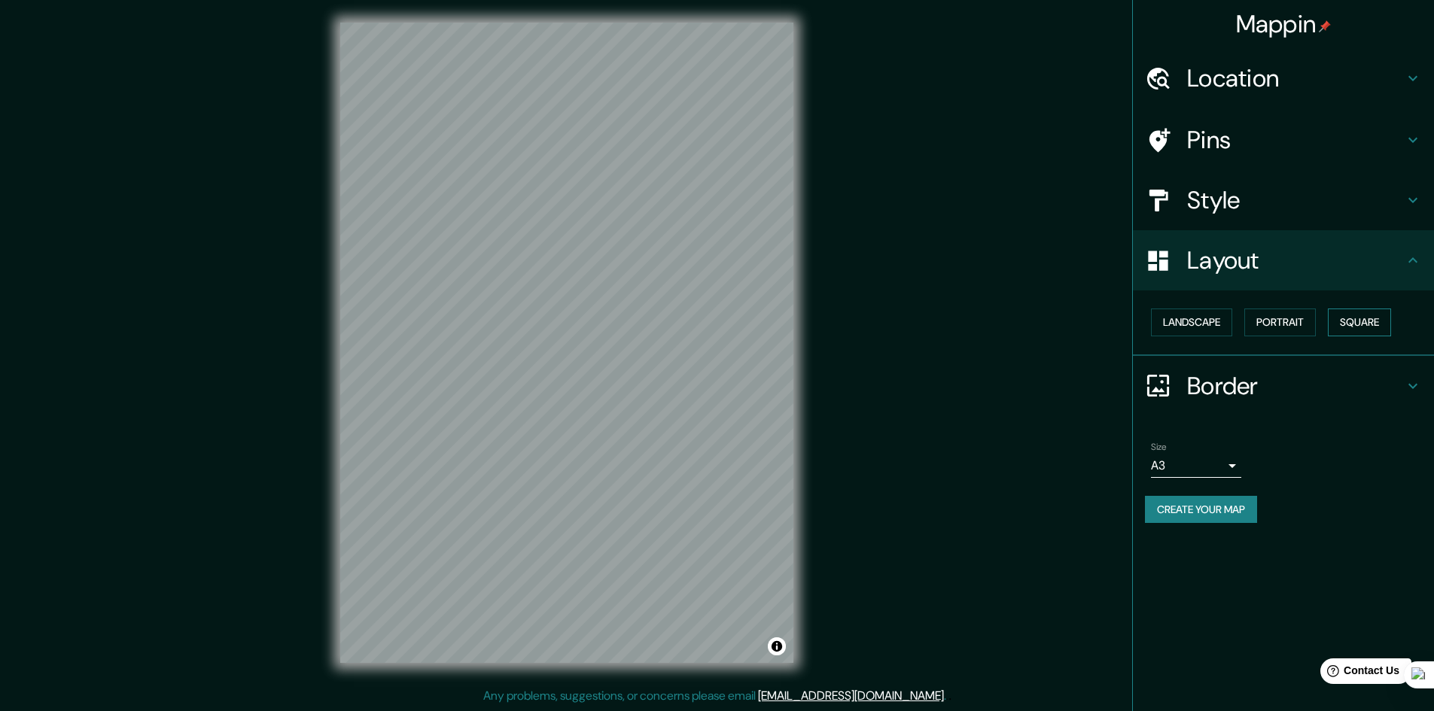
click at [1350, 324] on button "Square" at bounding box center [1358, 323] width 63 height 28
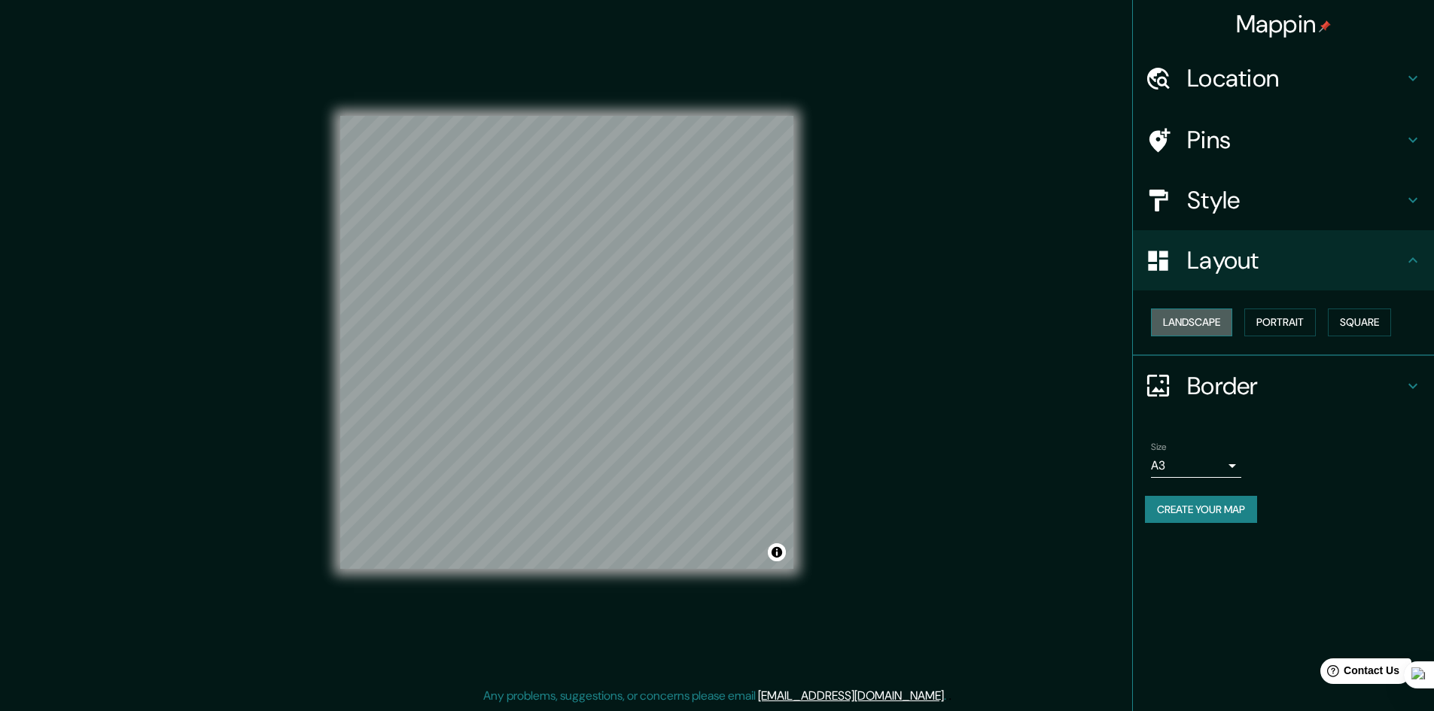
click at [1223, 321] on button "Landscape" at bounding box center [1191, 323] width 81 height 28
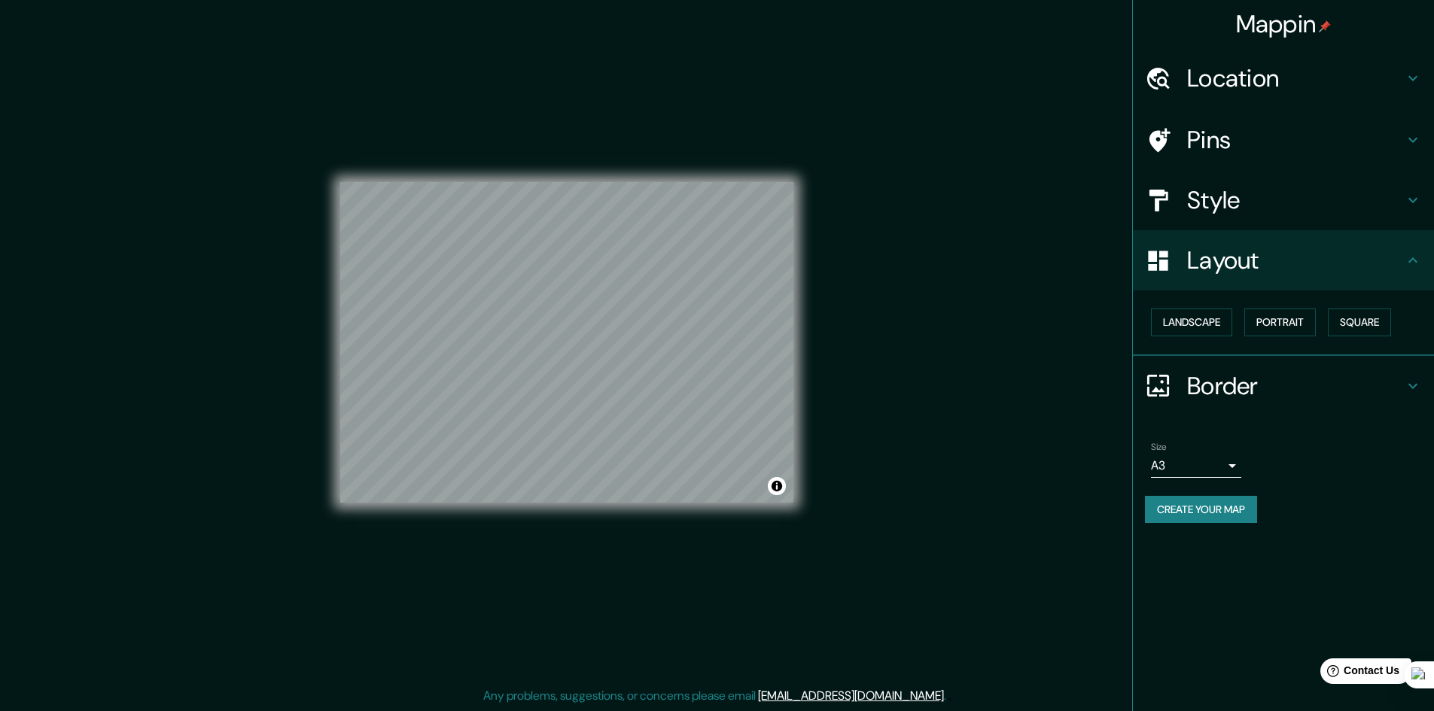
click at [1219, 504] on button "Create your map" at bounding box center [1201, 510] width 112 height 28
click at [1366, 661] on div "Help Contact Us" at bounding box center [1365, 671] width 95 height 26
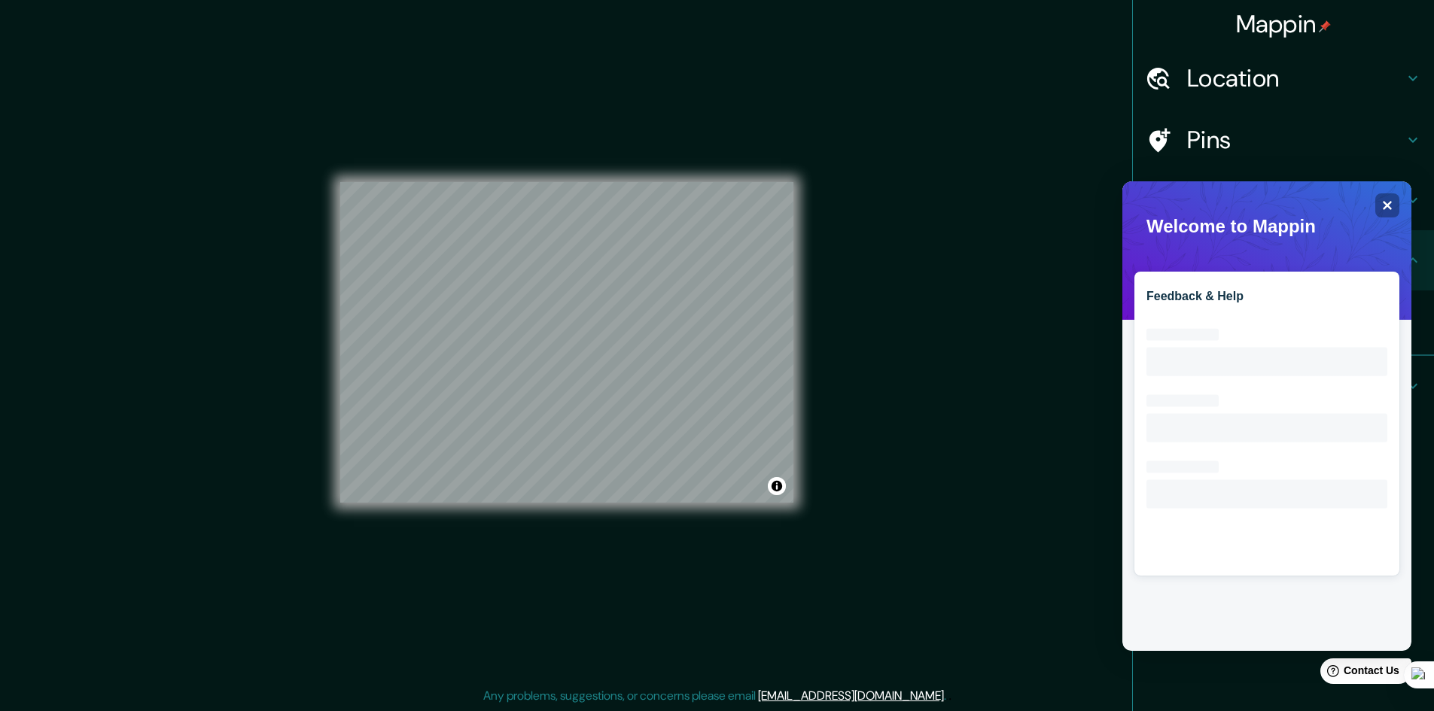
scroll to position [0, 0]
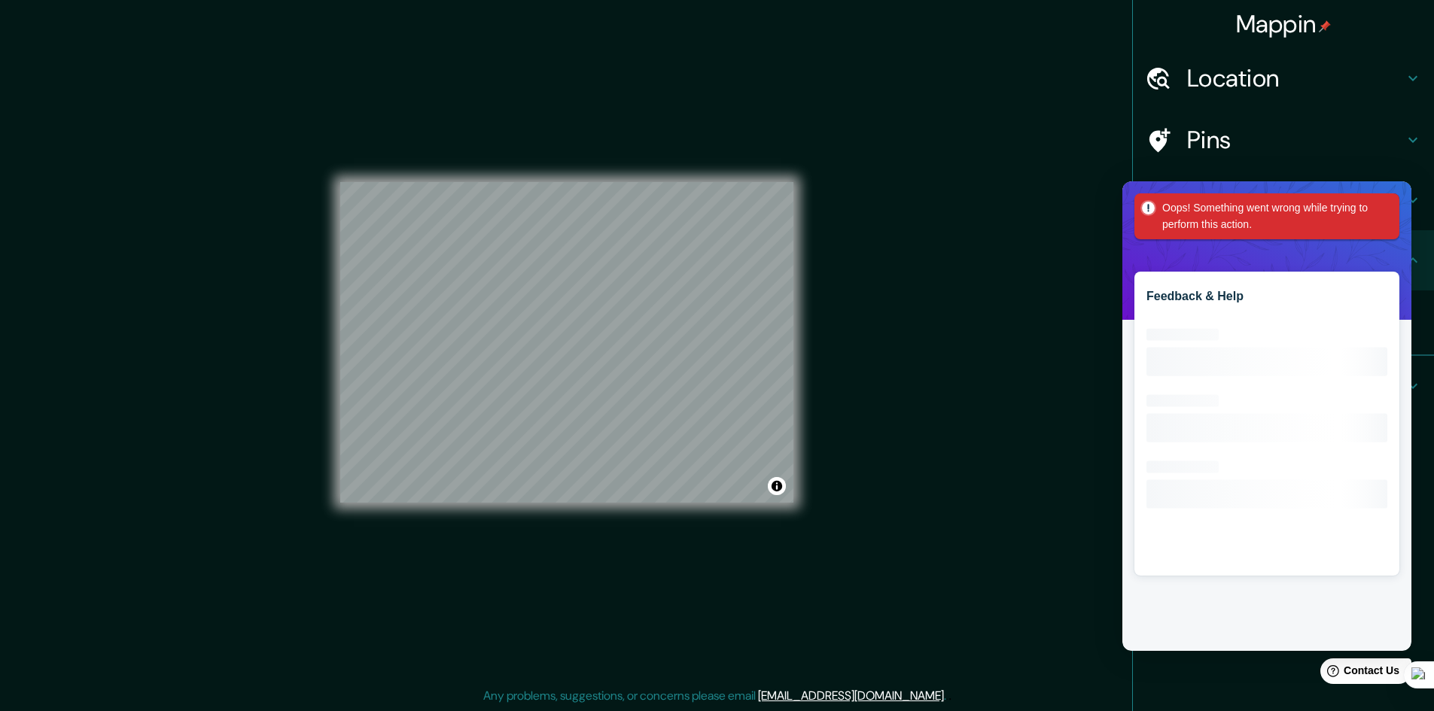
click at [1384, 208] on span "Oops! Something went wrong while trying to perform this action." at bounding box center [1266, 216] width 265 height 46
click at [1045, 337] on div "Mappin Location [GEOGRAPHIC_DATA], [GEOGRAPHIC_DATA], [GEOGRAPHIC_DATA] Pins St…" at bounding box center [717, 354] width 1434 height 713
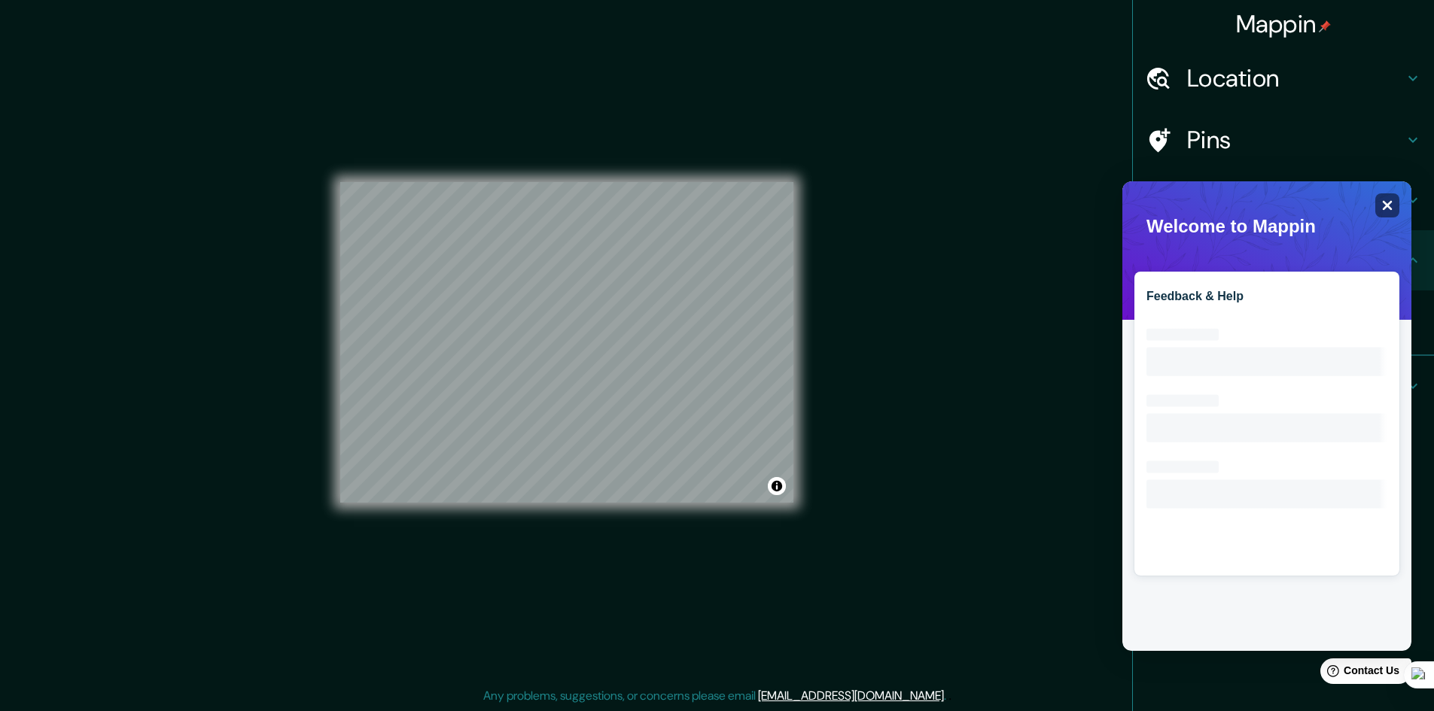
click at [1396, 211] on div "Close" at bounding box center [1387, 205] width 24 height 24
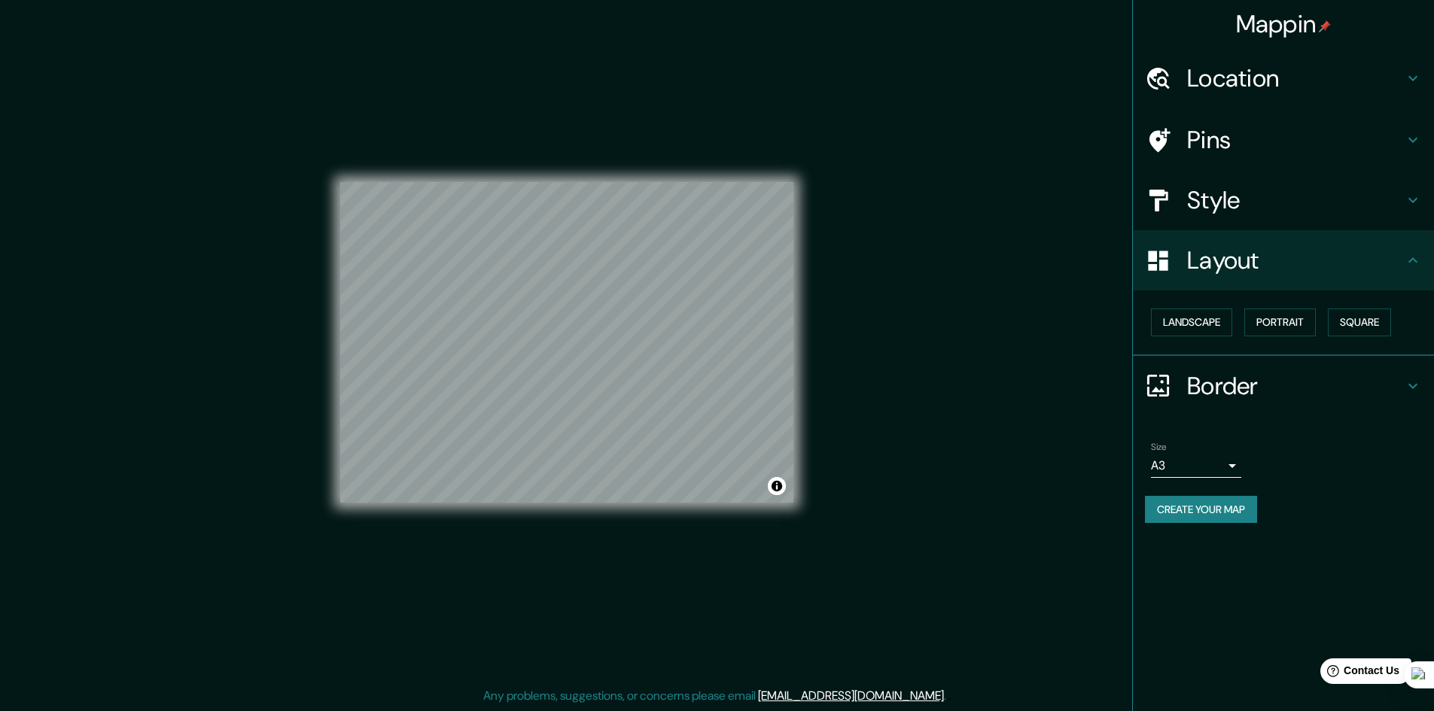
click at [1193, 217] on div "Style" at bounding box center [1283, 200] width 301 height 60
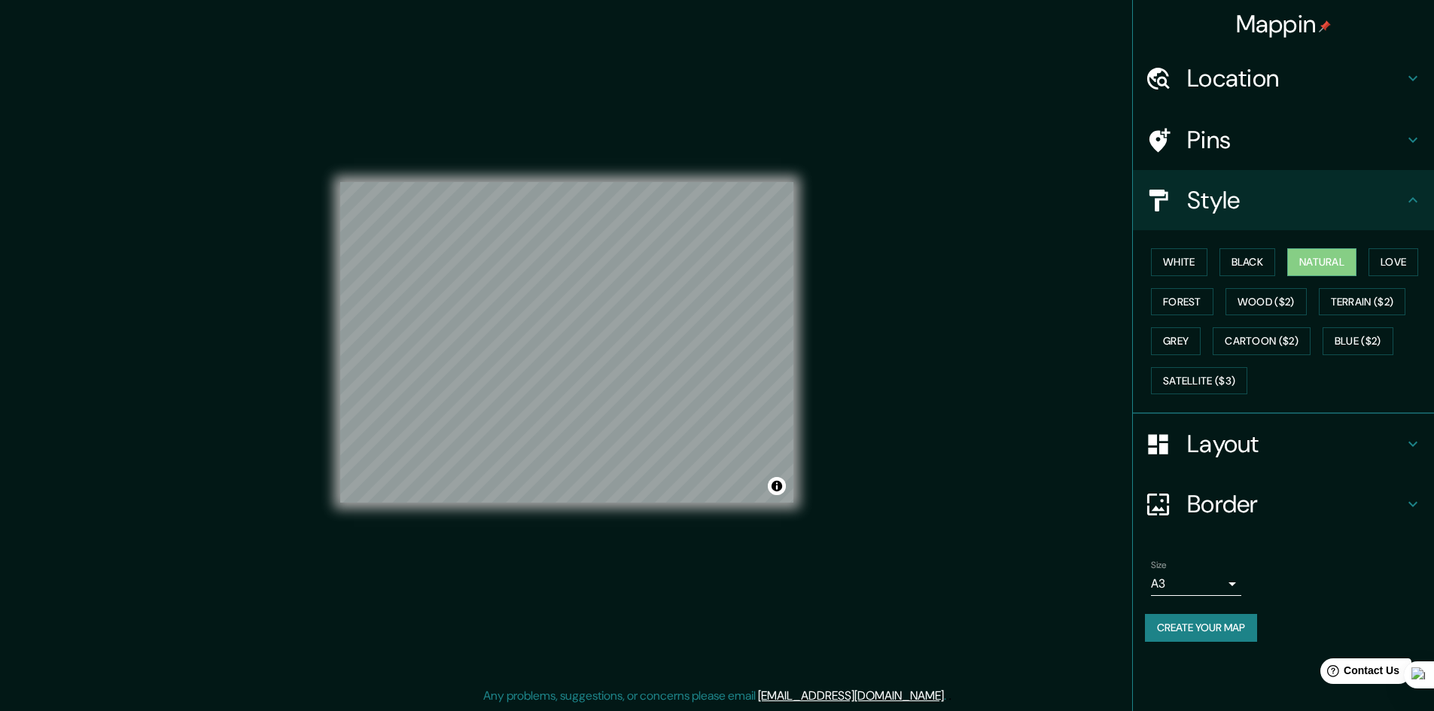
click at [1190, 154] on h4 "Pins" at bounding box center [1295, 140] width 217 height 30
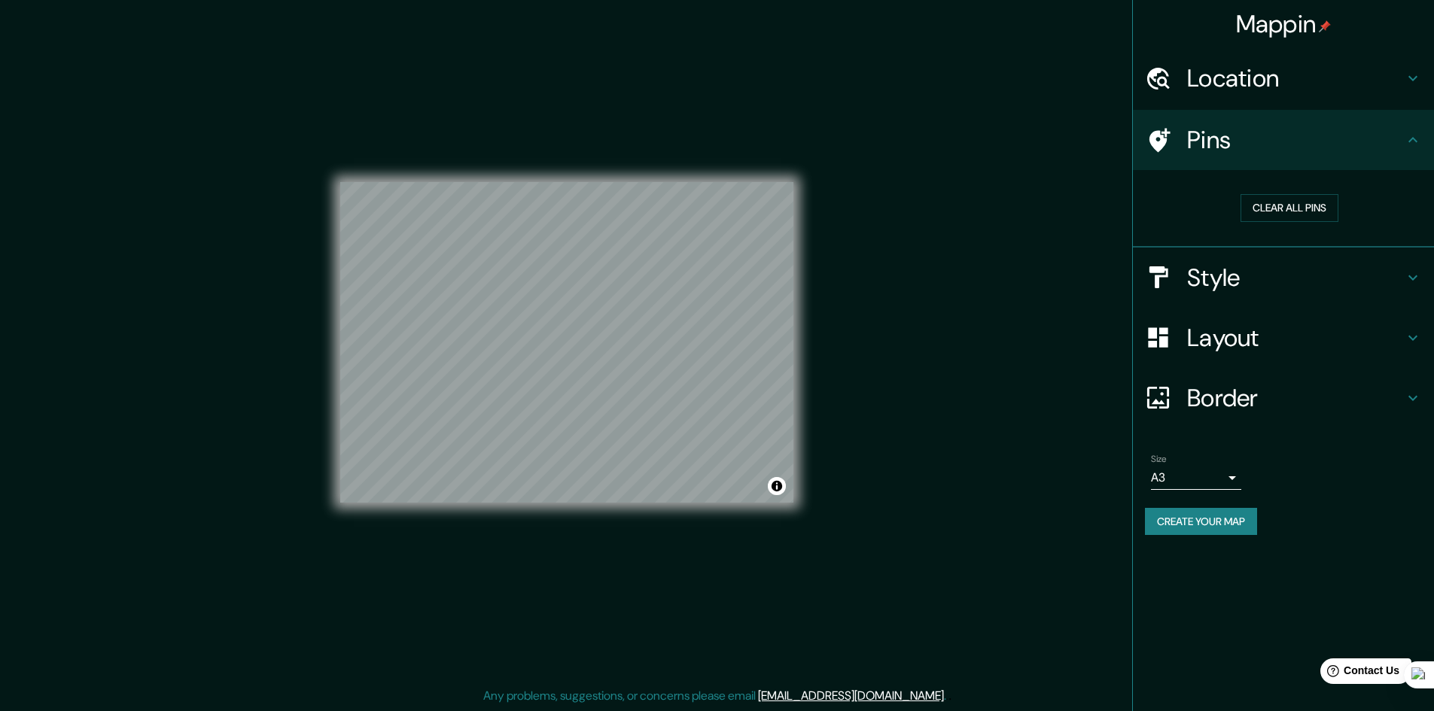
click at [1193, 95] on div "Location" at bounding box center [1283, 78] width 301 height 60
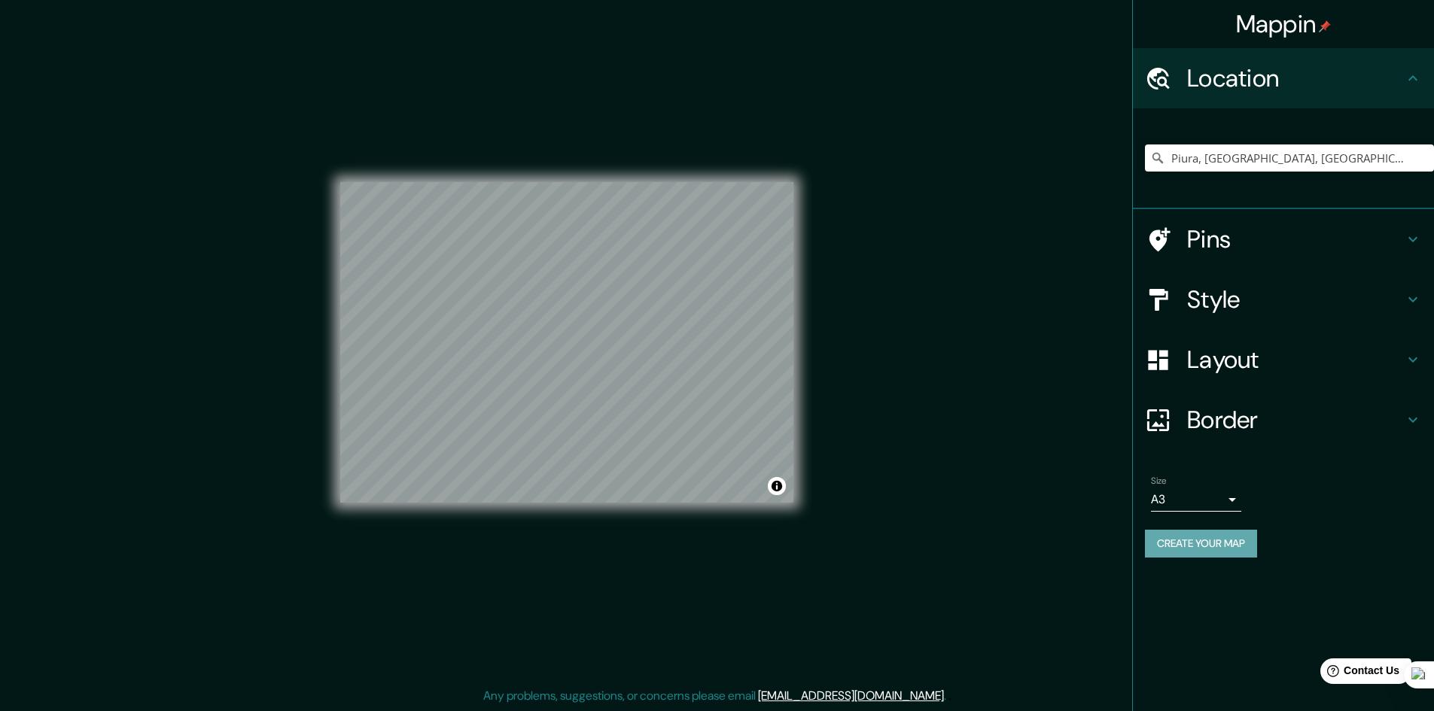
click at [1215, 540] on button "Create your map" at bounding box center [1201, 544] width 112 height 28
